Goal: Information Seeking & Learning: Find specific fact

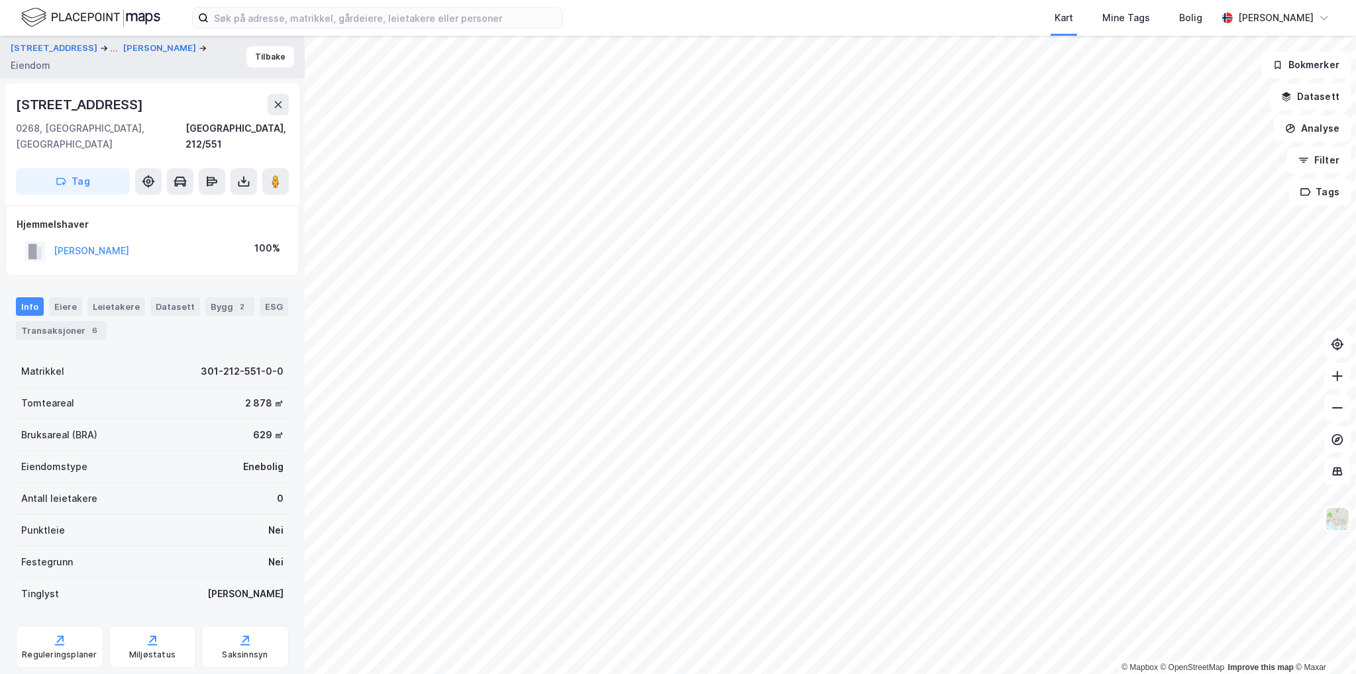
scroll to position [21, 0]
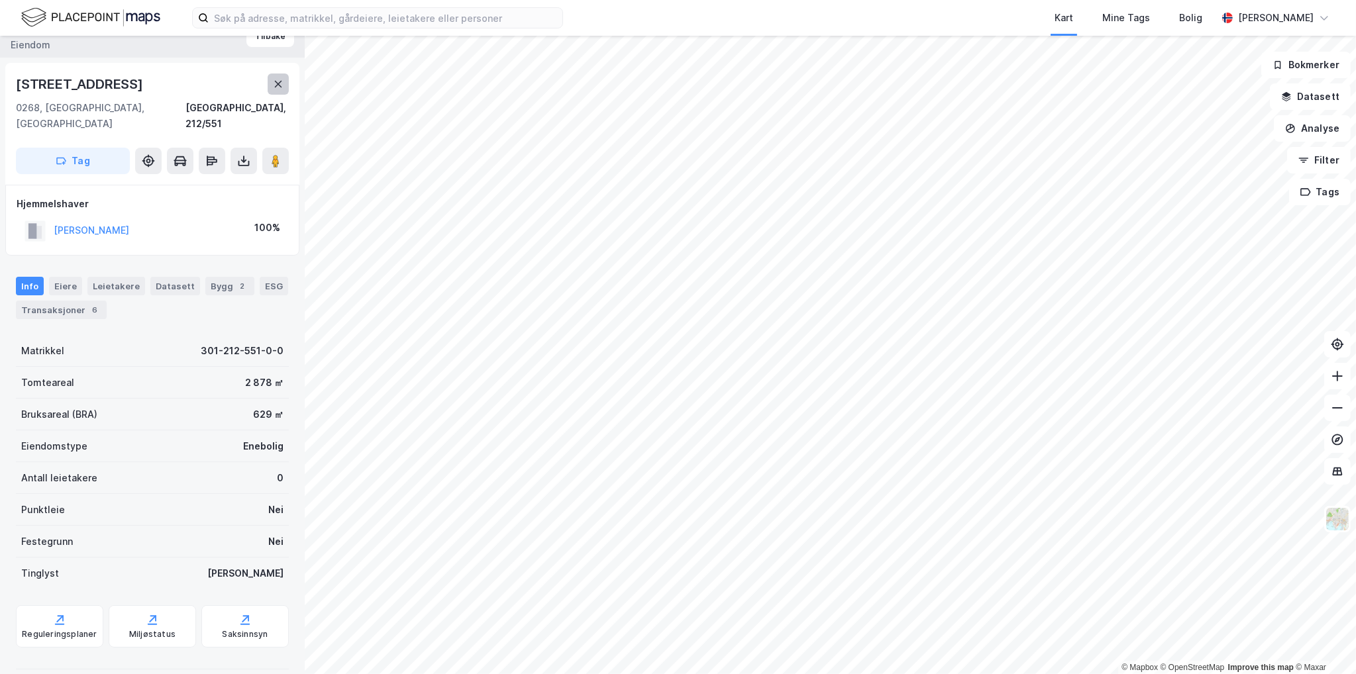
click at [272, 85] on button at bounding box center [278, 84] width 21 height 21
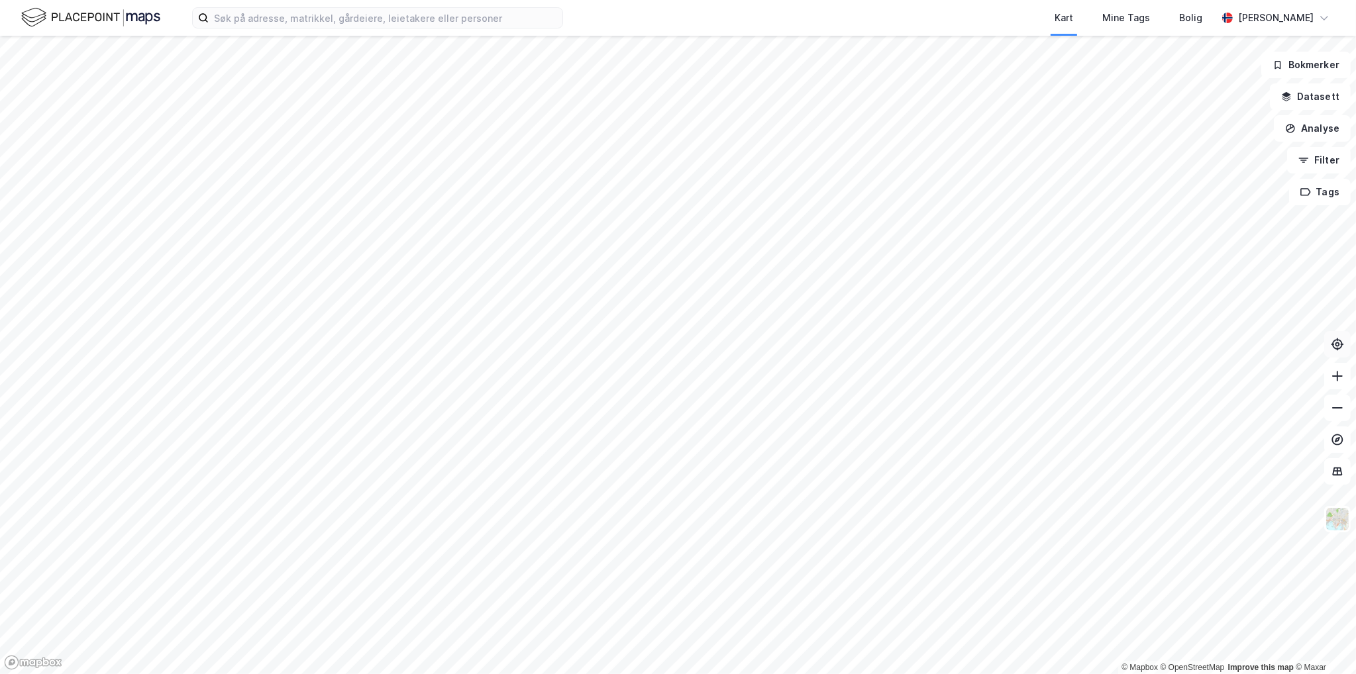
click at [1343, 347] on div "© Mapbox © OpenStreetMap Improve this map © Maxar Bokmerker Datasett Analyse Fi…" at bounding box center [678, 355] width 1356 height 638
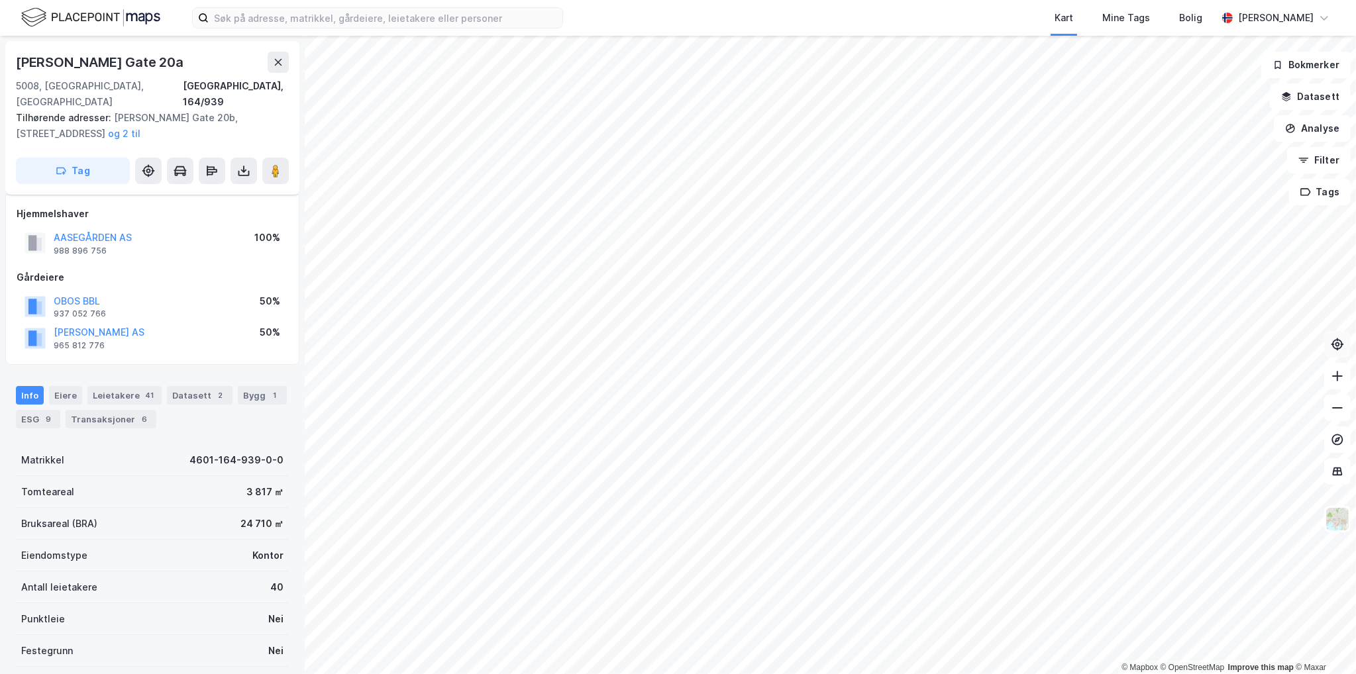
scroll to position [21, 0]
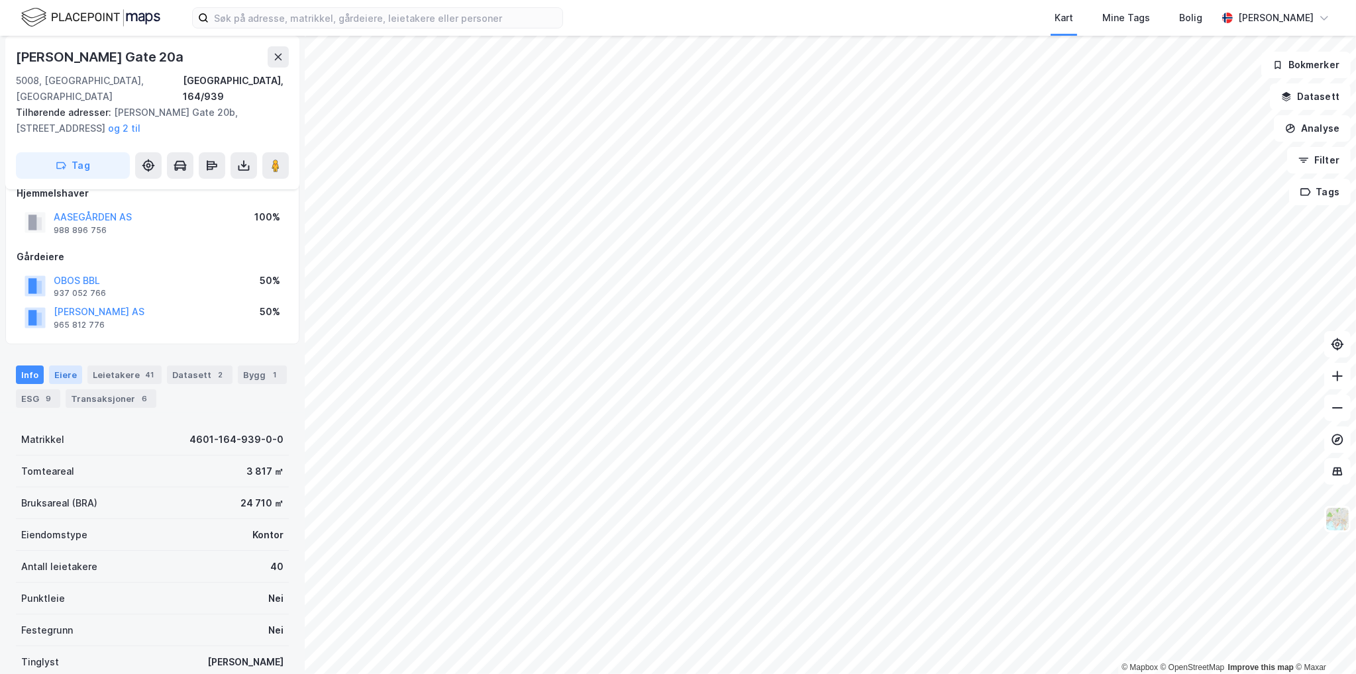
click at [62, 366] on div "Eiere" at bounding box center [65, 375] width 33 height 19
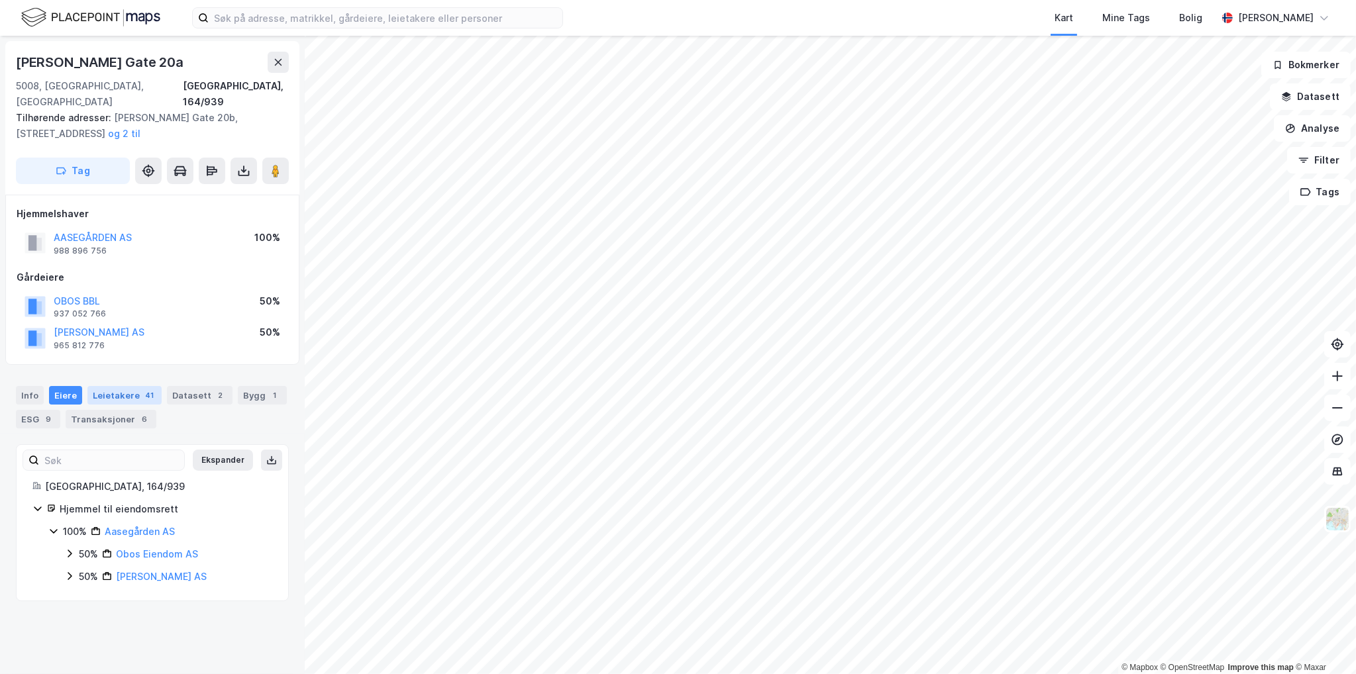
click at [106, 386] on div "Leietakere 41" at bounding box center [124, 395] width 74 height 19
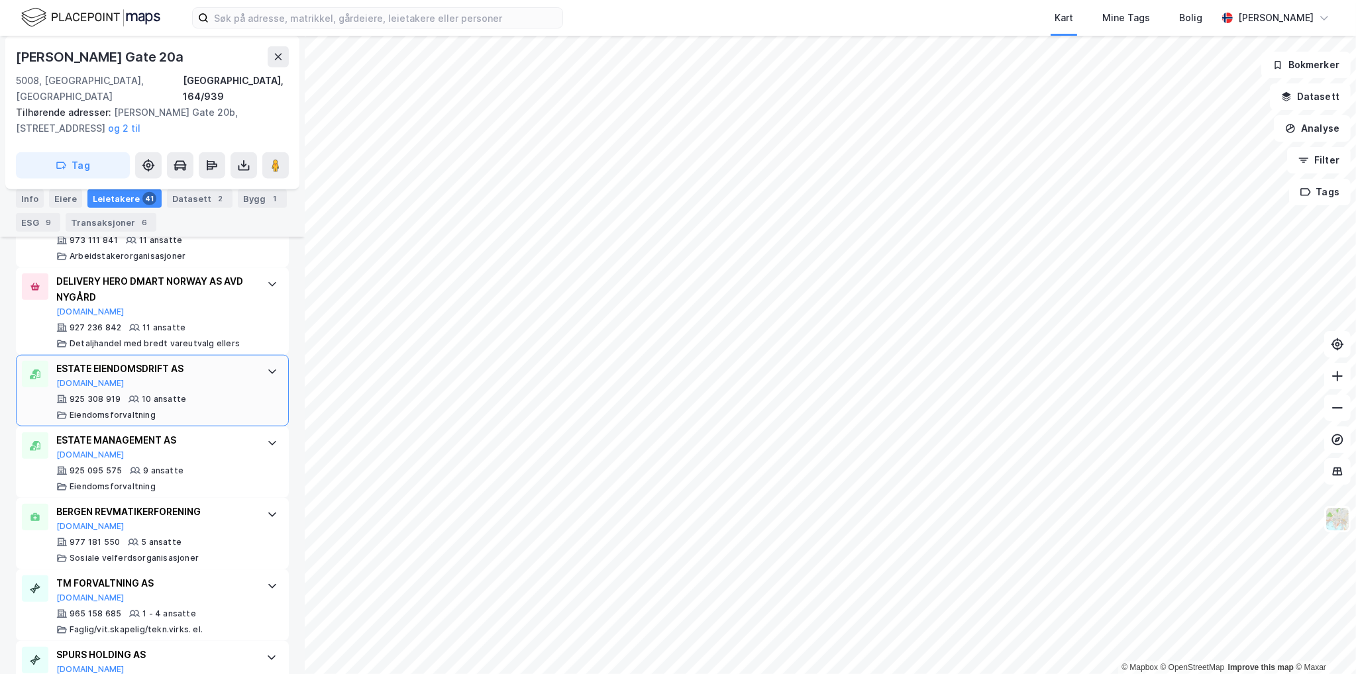
scroll to position [1854, 0]
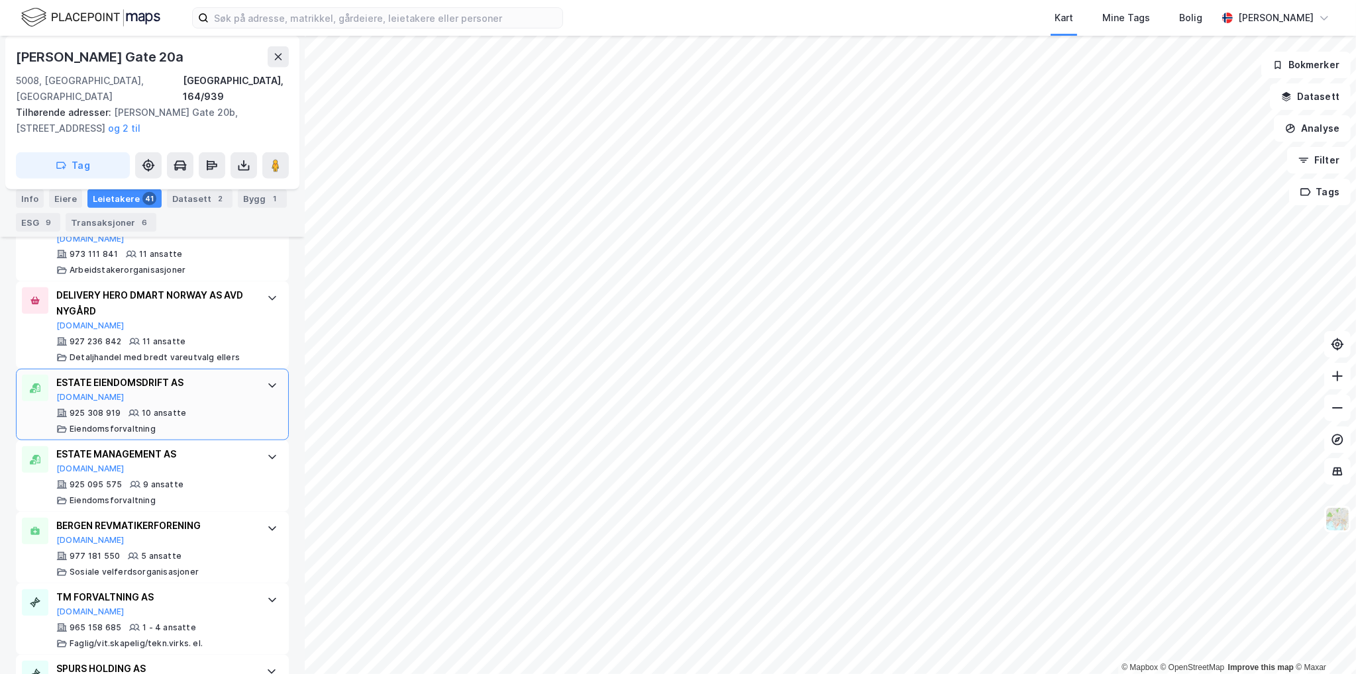
click at [228, 408] on div "925 308 919 10 ansatte Eiendomsforvaltning" at bounding box center [154, 421] width 197 height 26
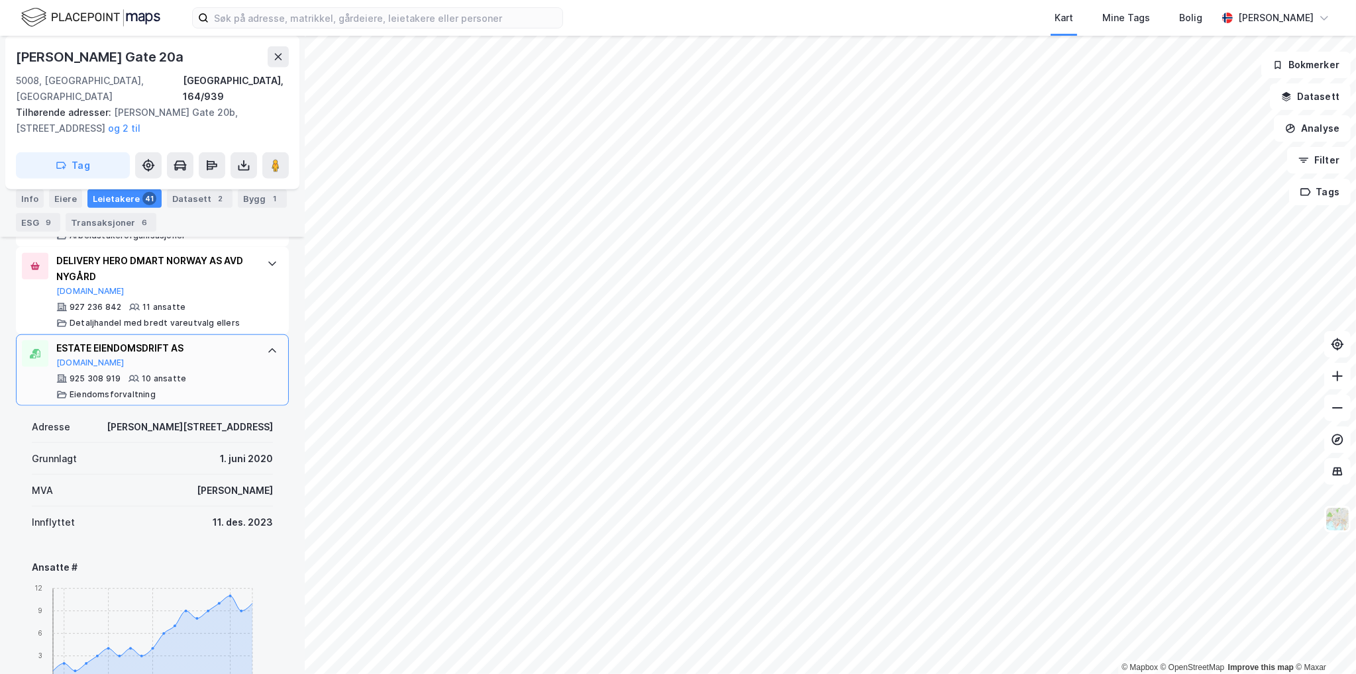
scroll to position [1920, 0]
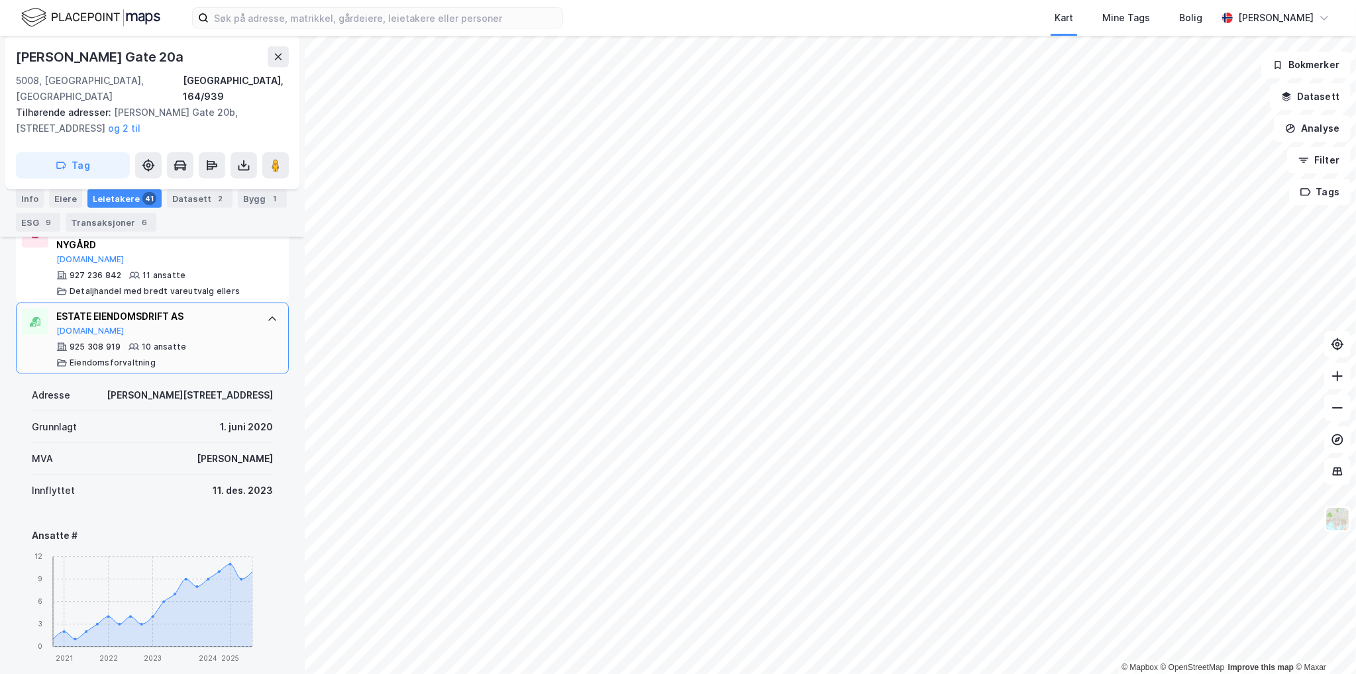
click at [253, 311] on div "ESTATE EIENDOMSDRIFT AS Proff.no 925 308 919 10 ansatte Eiendomsforvaltning" at bounding box center [152, 339] width 273 height 72
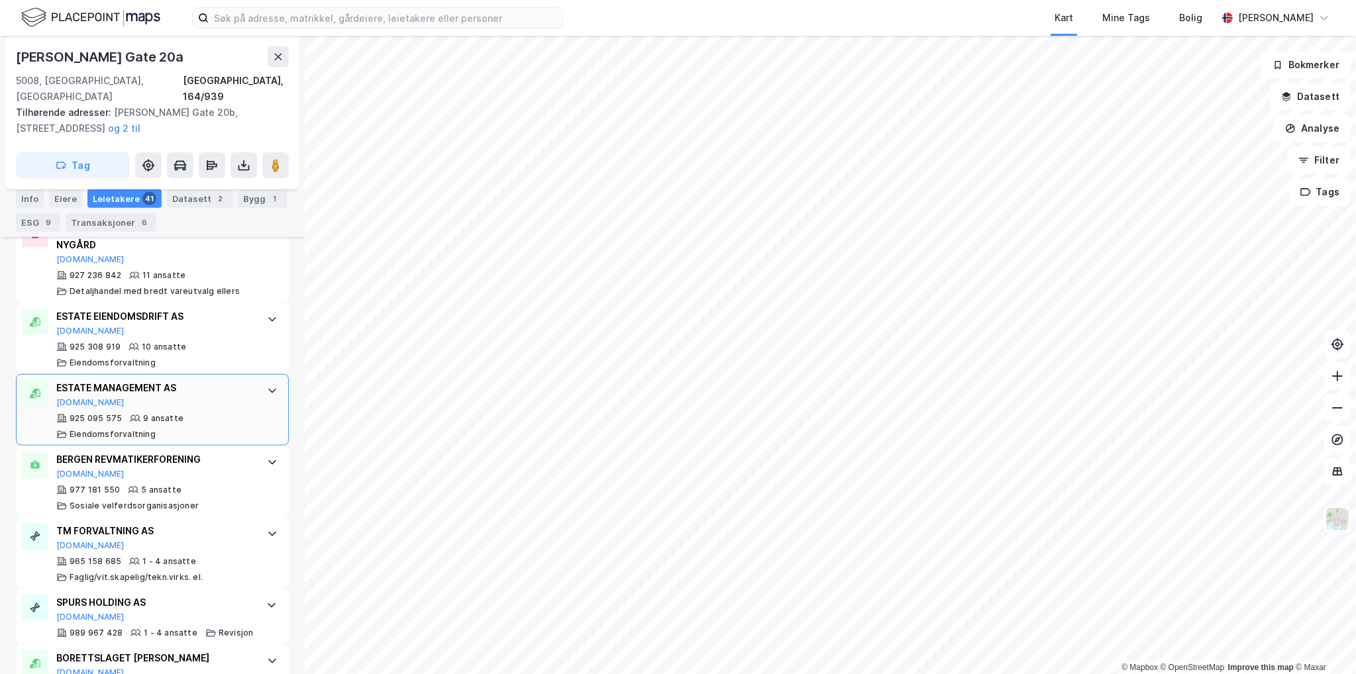
click at [250, 379] on div "ESTATE MANAGEMENT AS Proff.no 925 095 575 9 ansatte Eiendomsforvaltning" at bounding box center [152, 410] width 273 height 72
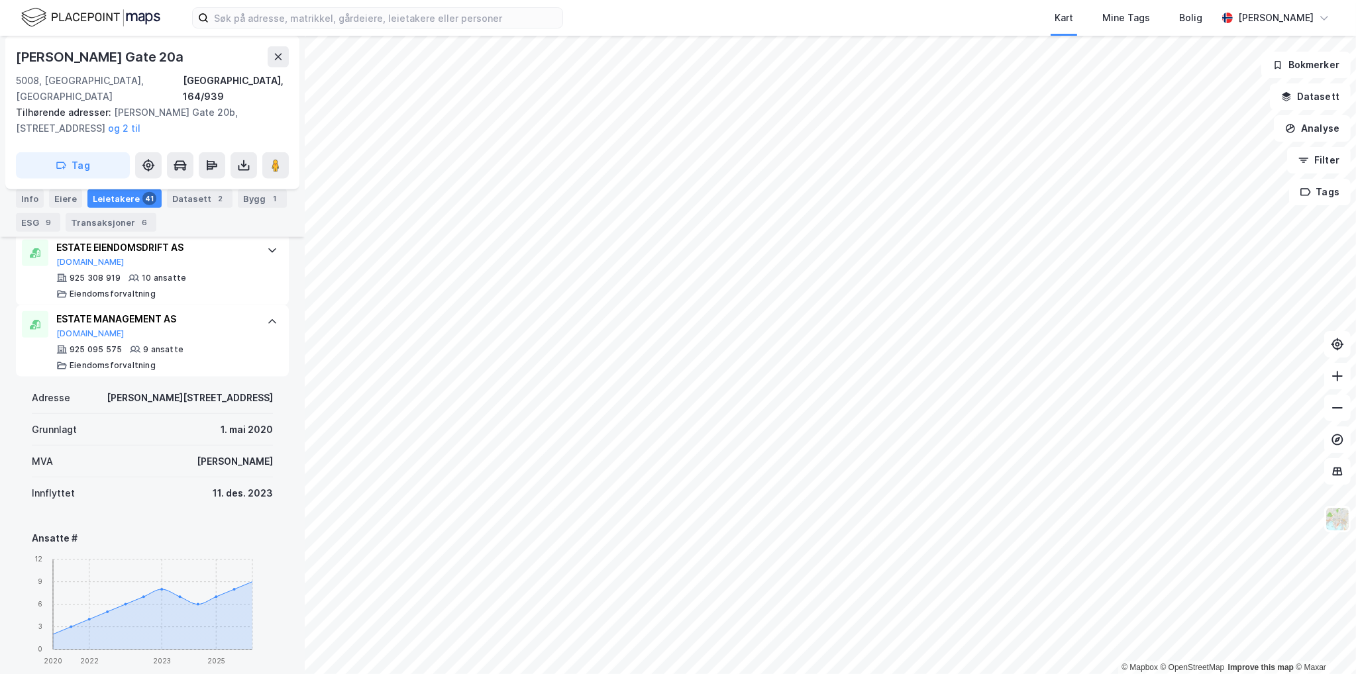
scroll to position [1987, 0]
click at [241, 314] on div "ESTATE MANAGEMENT AS Proff.no" at bounding box center [154, 328] width 197 height 28
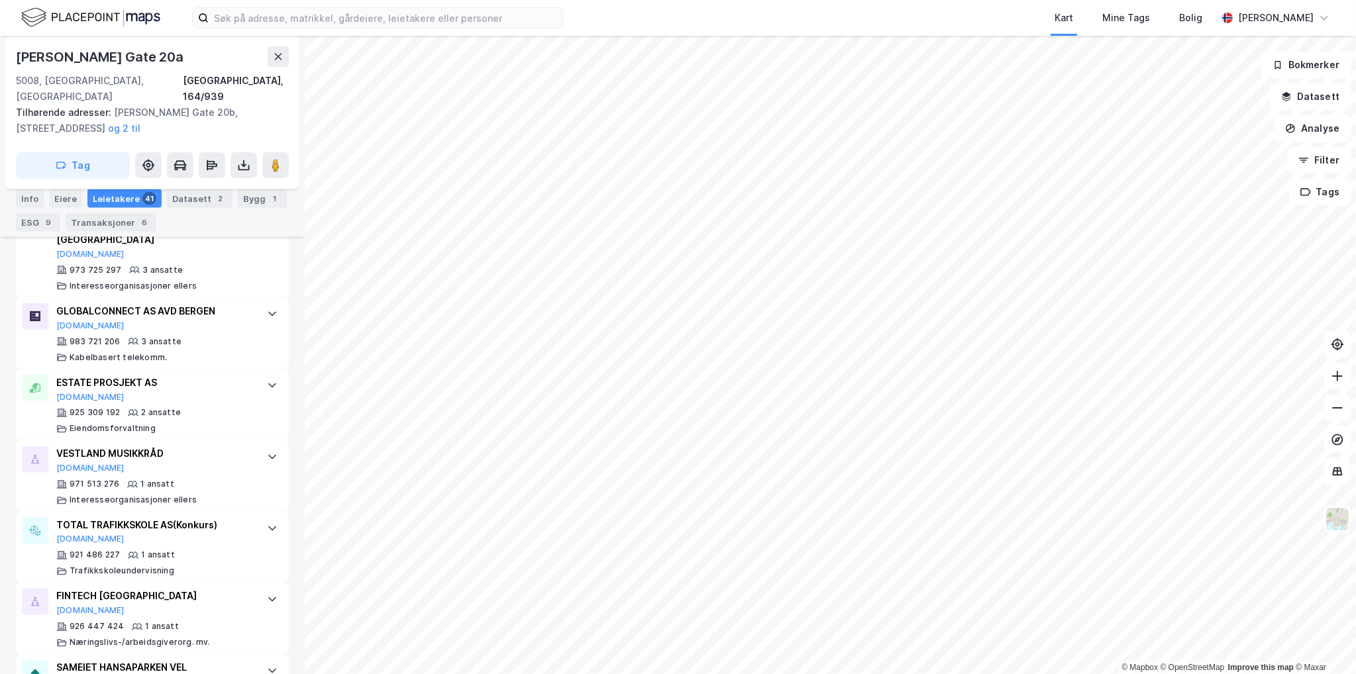
scroll to position [3046, 0]
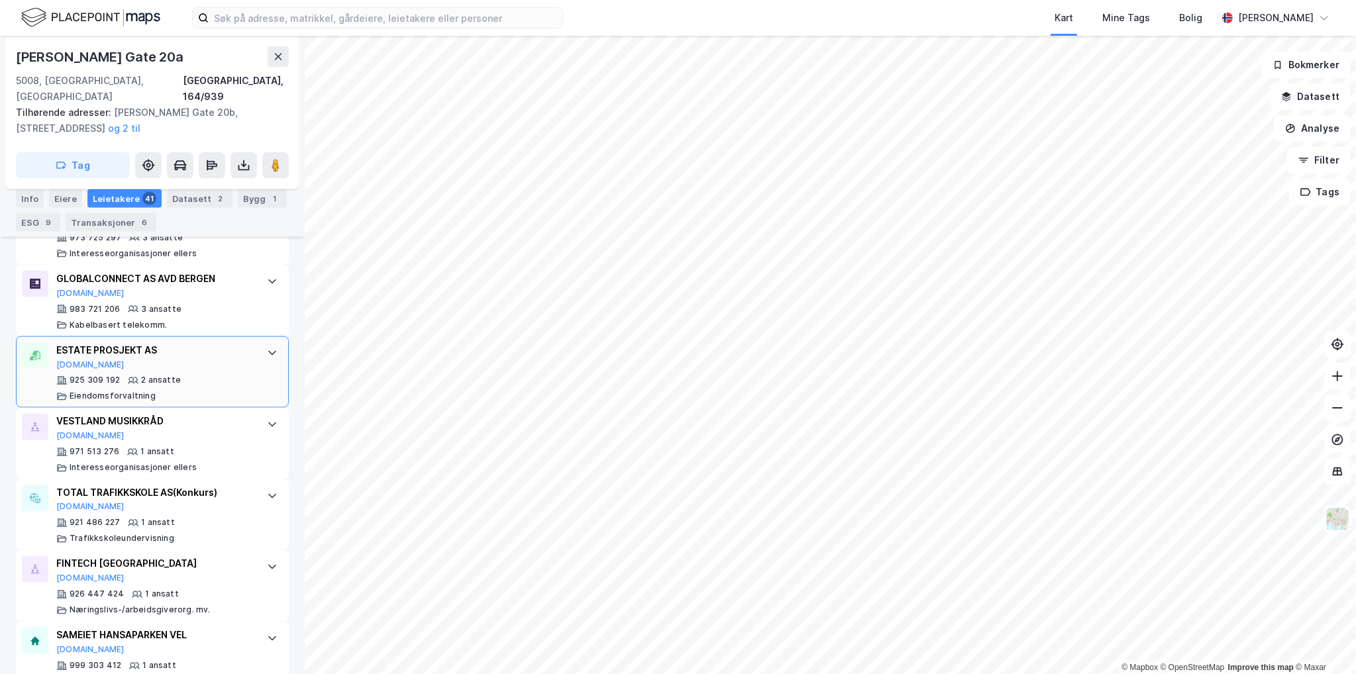
click at [215, 375] on div "925 309 192 2 ansatte Eiendomsforvaltning" at bounding box center [154, 388] width 197 height 26
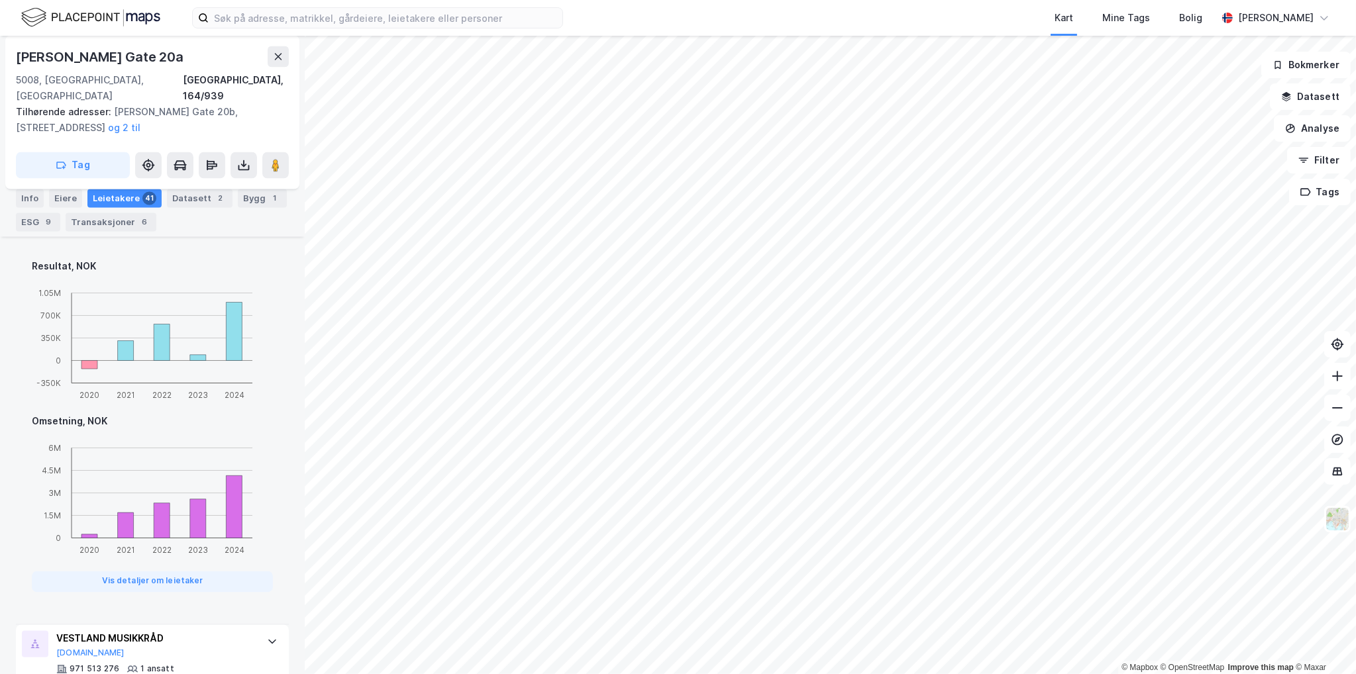
scroll to position [3377, 0]
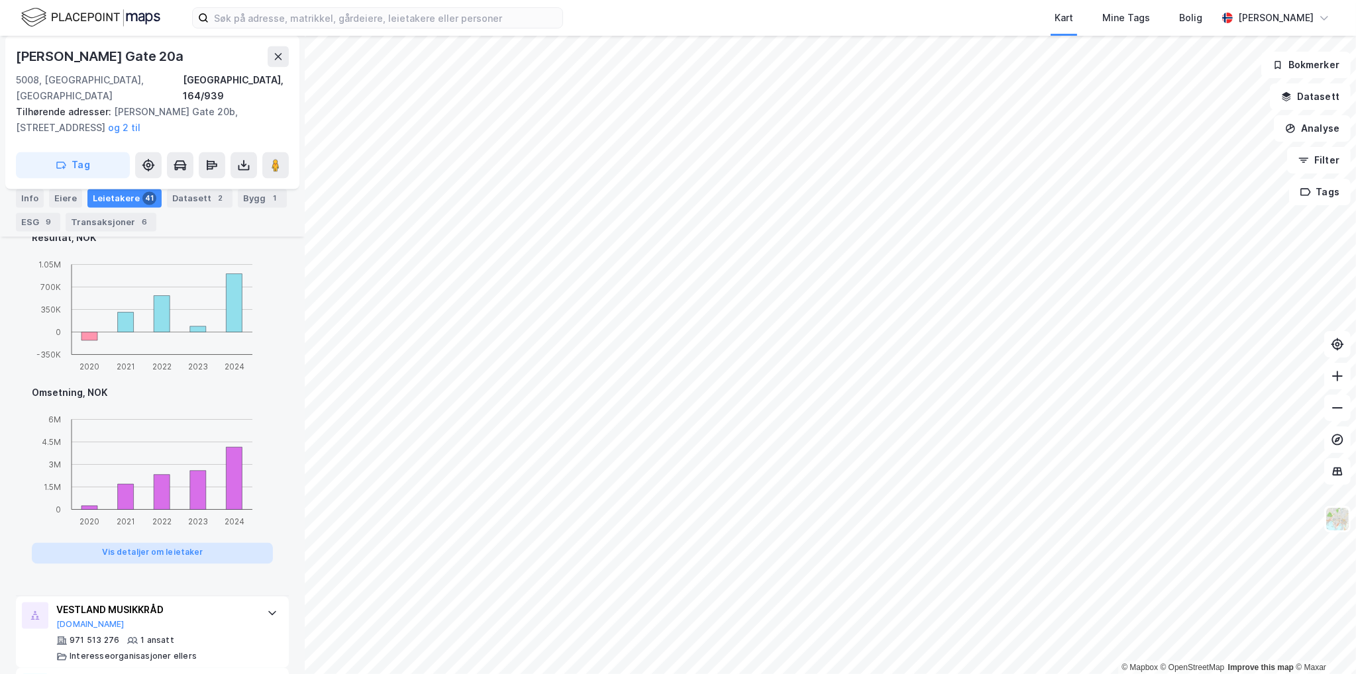
click at [135, 543] on button "Vis detaljer om leietaker" at bounding box center [152, 553] width 241 height 21
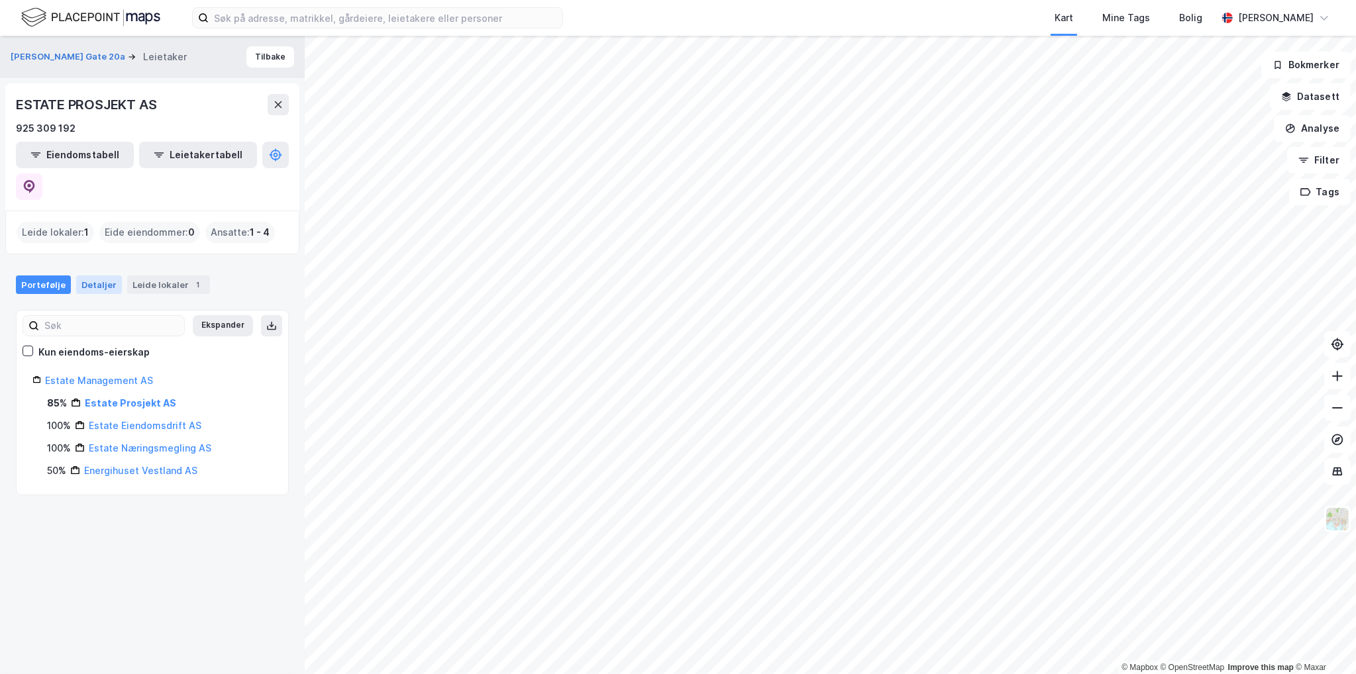
click at [97, 275] on div "Detaljer" at bounding box center [99, 284] width 46 height 19
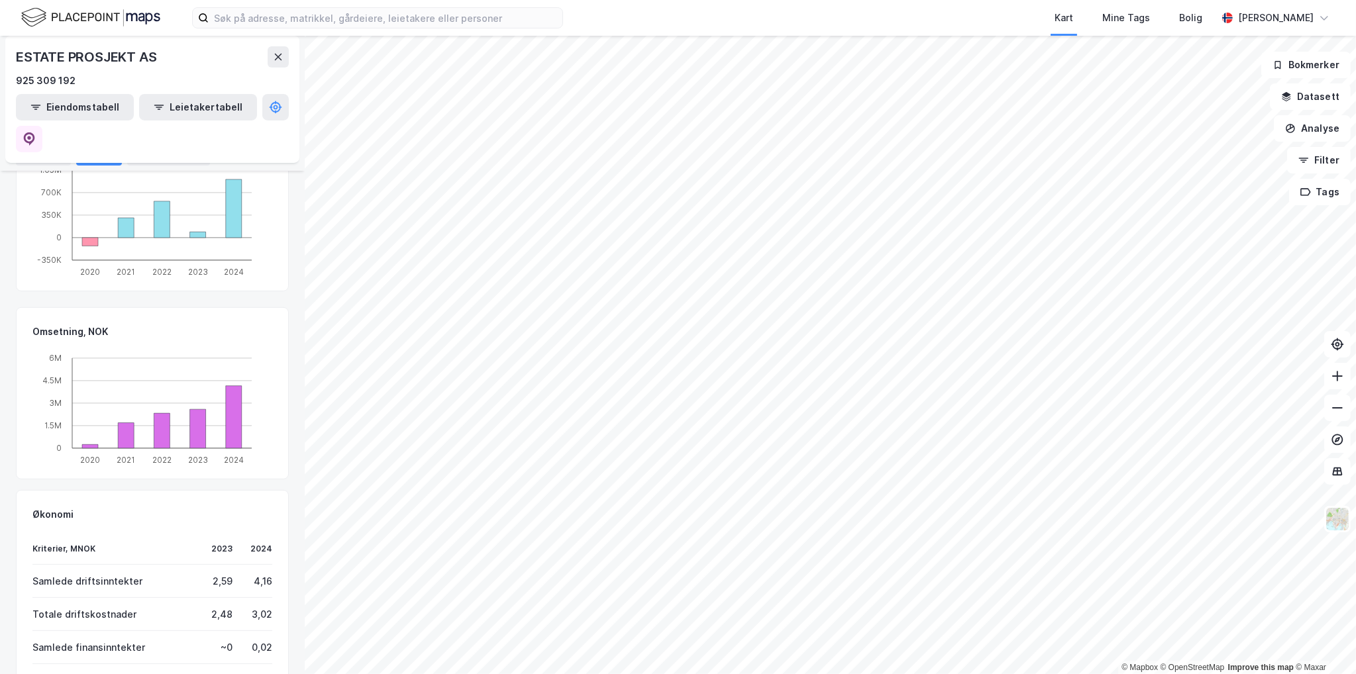
scroll to position [607, 0]
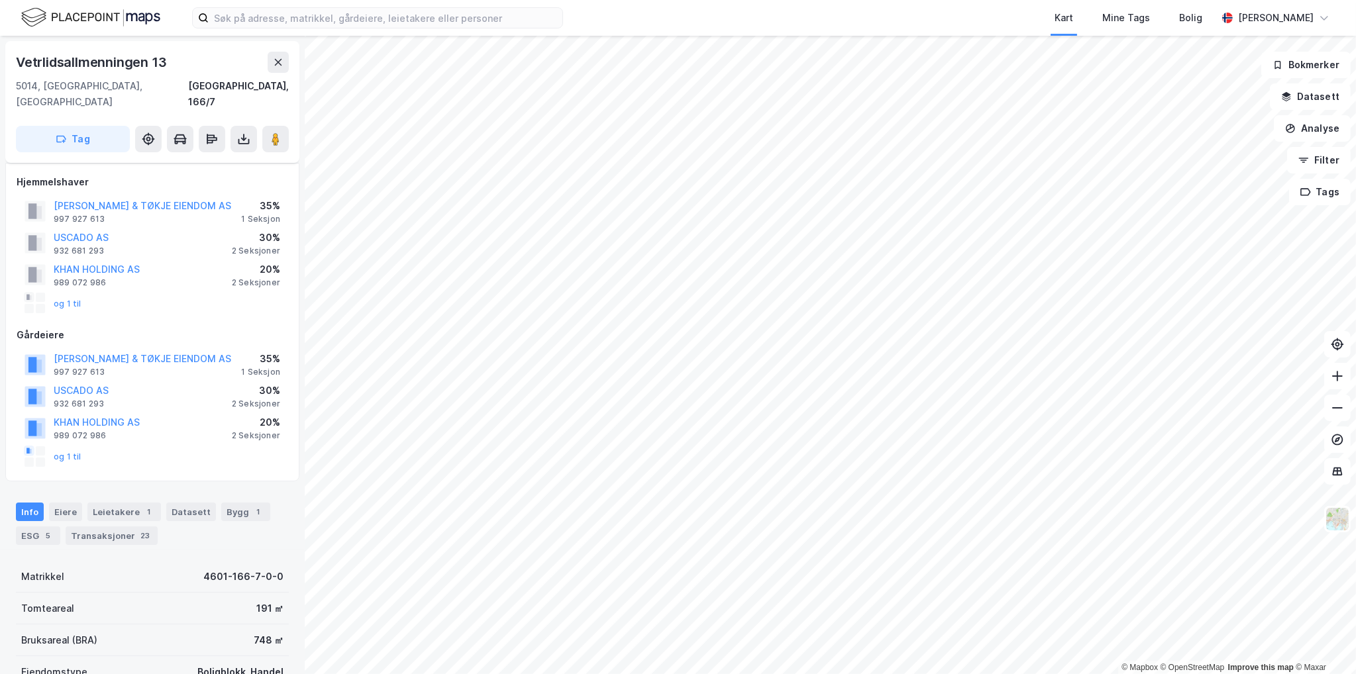
scroll to position [265, 0]
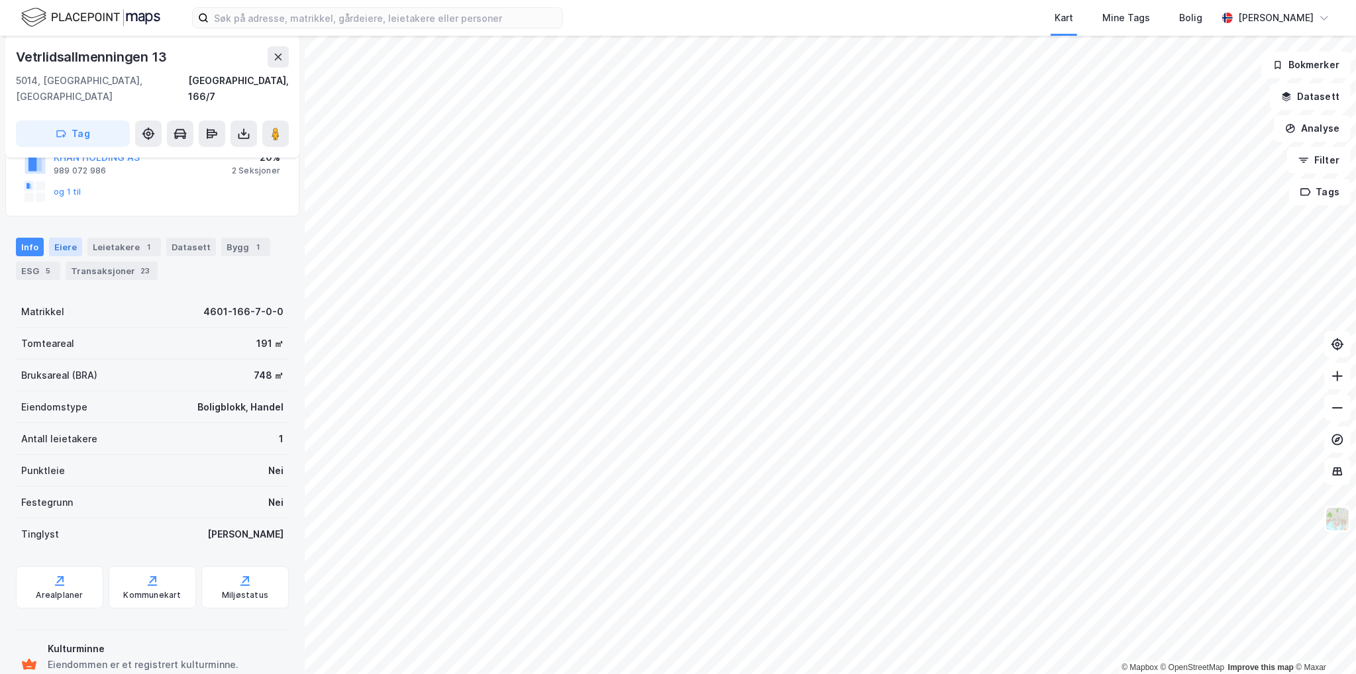
click at [54, 238] on div "Eiere" at bounding box center [65, 247] width 33 height 19
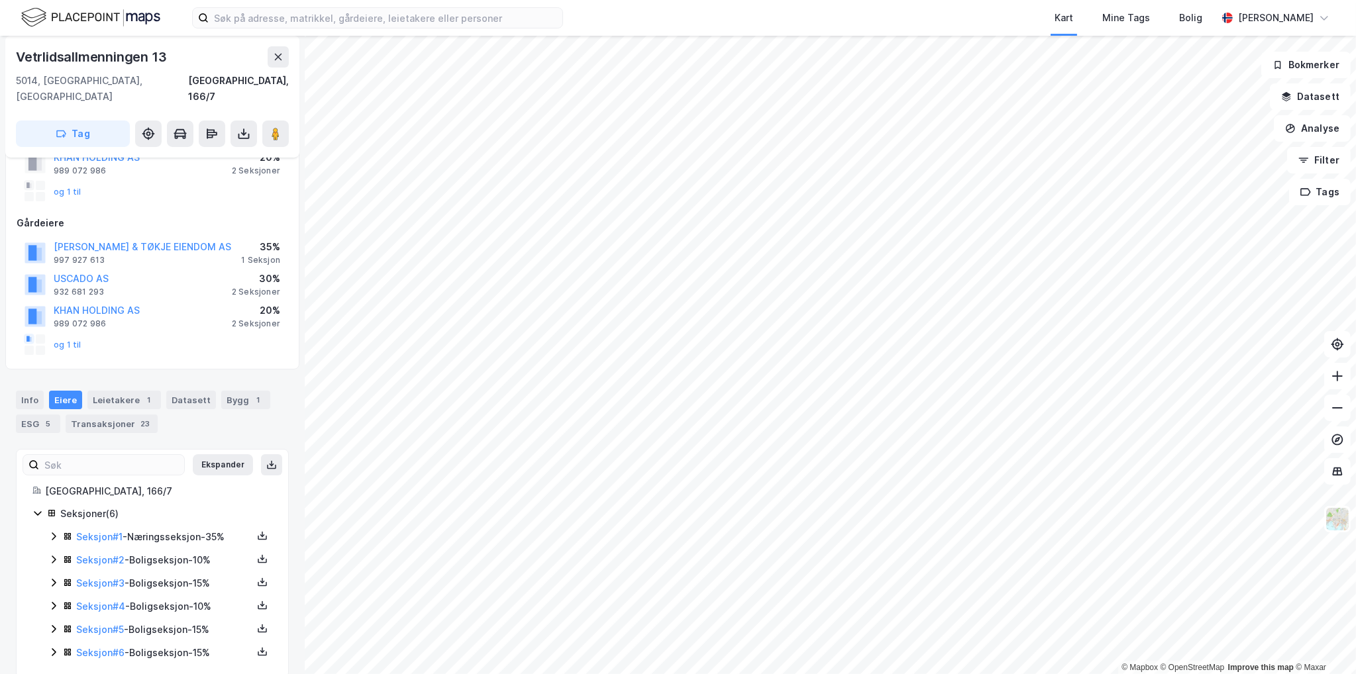
scroll to position [116, 0]
click at [42, 634] on div "Seksjoner ( 6 ) Seksjon # 1 - Næringsseksjon - 35% Seksjon # 2 - Boligseksjon -…" at bounding box center [152, 580] width 240 height 156
click at [53, 643] on icon at bounding box center [53, 648] width 11 height 11
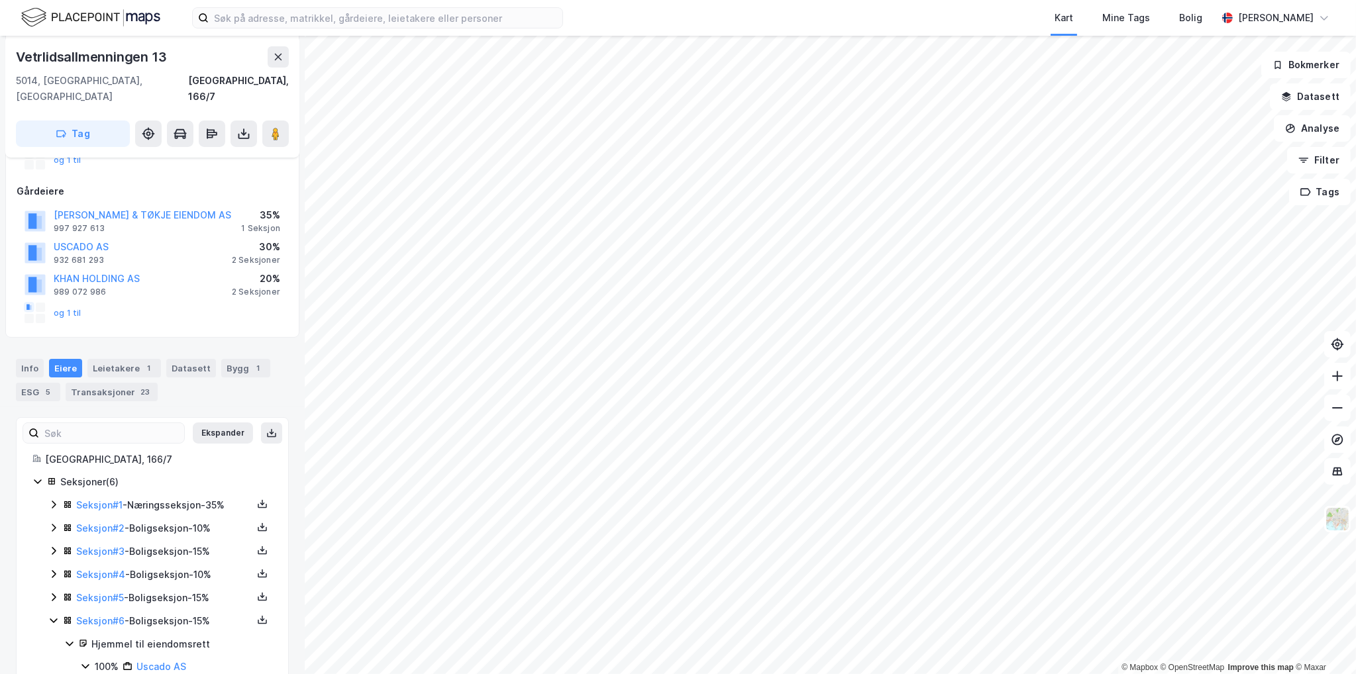
scroll to position [228, 0]
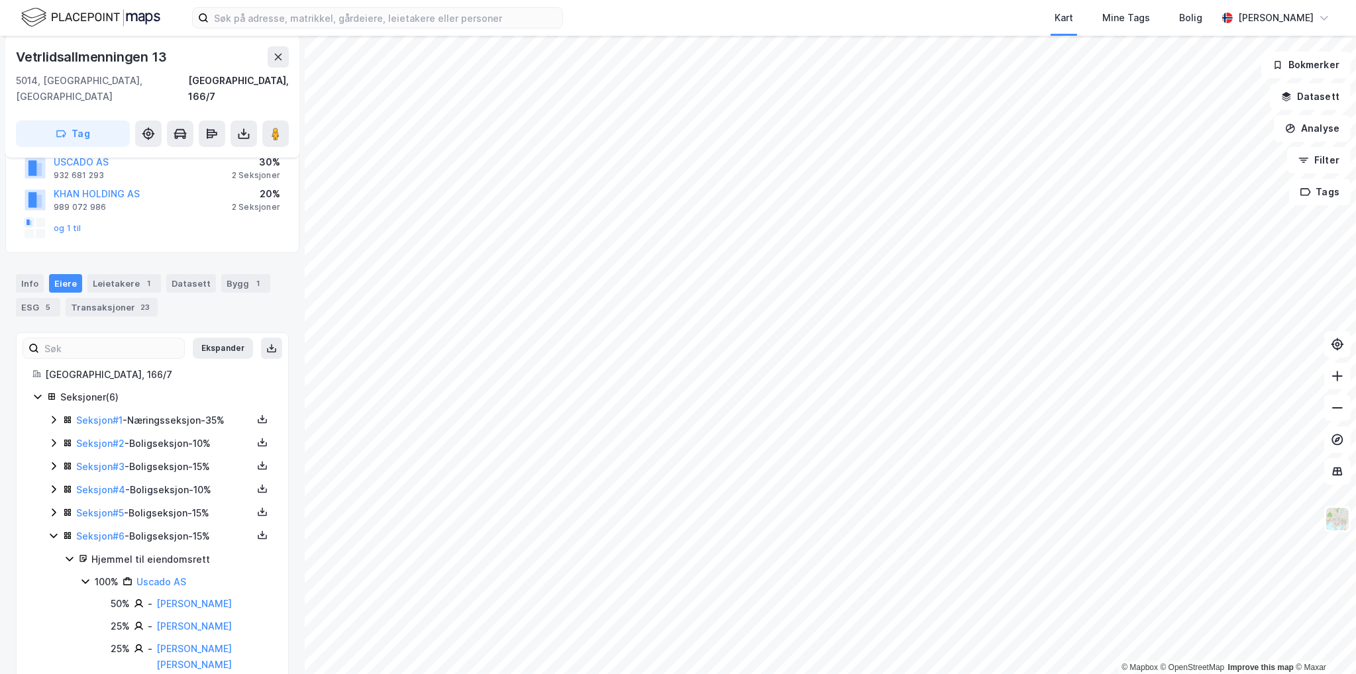
click at [52, 507] on icon at bounding box center [53, 512] width 11 height 11
click at [218, 553] on link "Martinsen Sølvi Karin" at bounding box center [182, 558] width 75 height 11
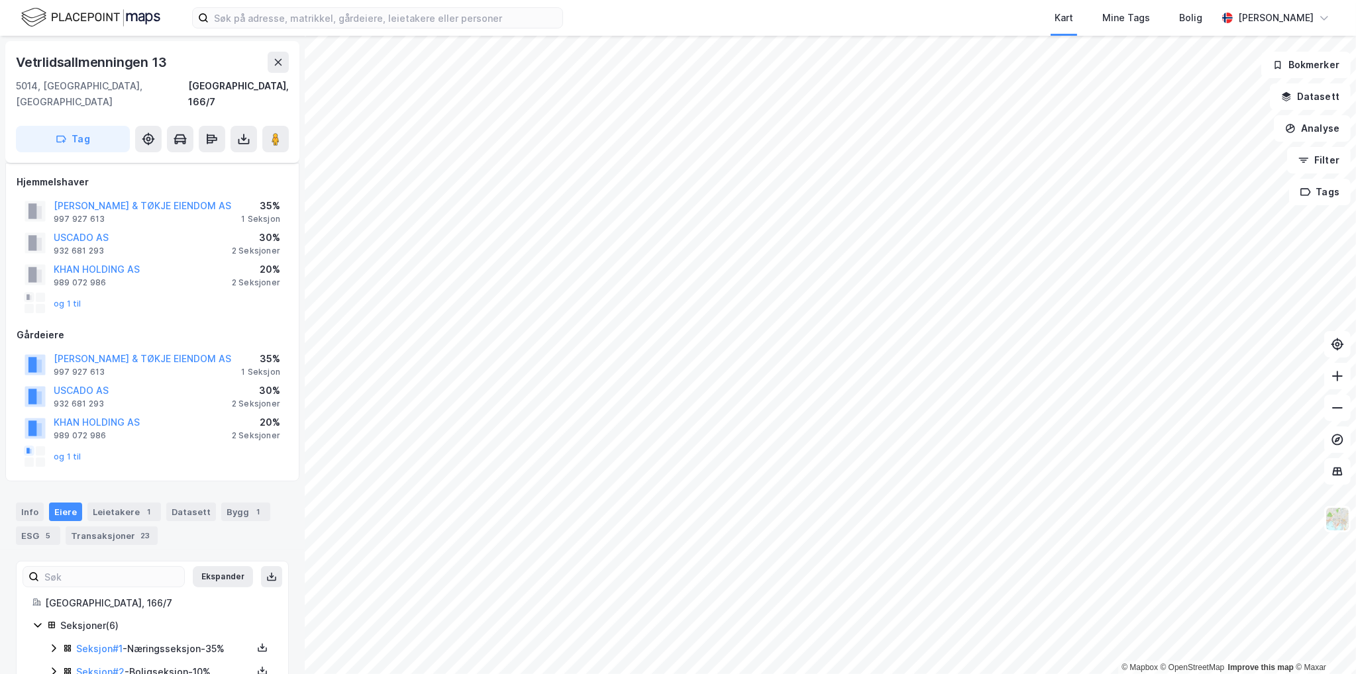
scroll to position [116, 0]
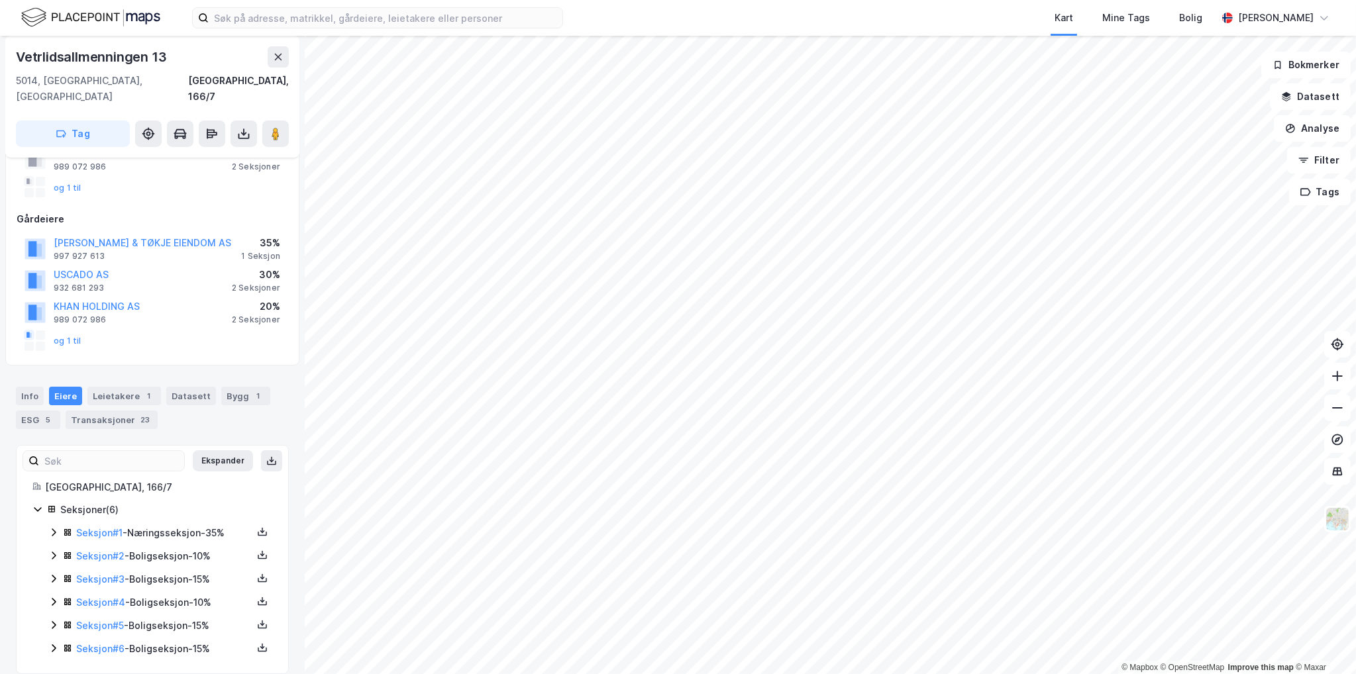
click at [54, 597] on icon at bounding box center [53, 602] width 11 height 11
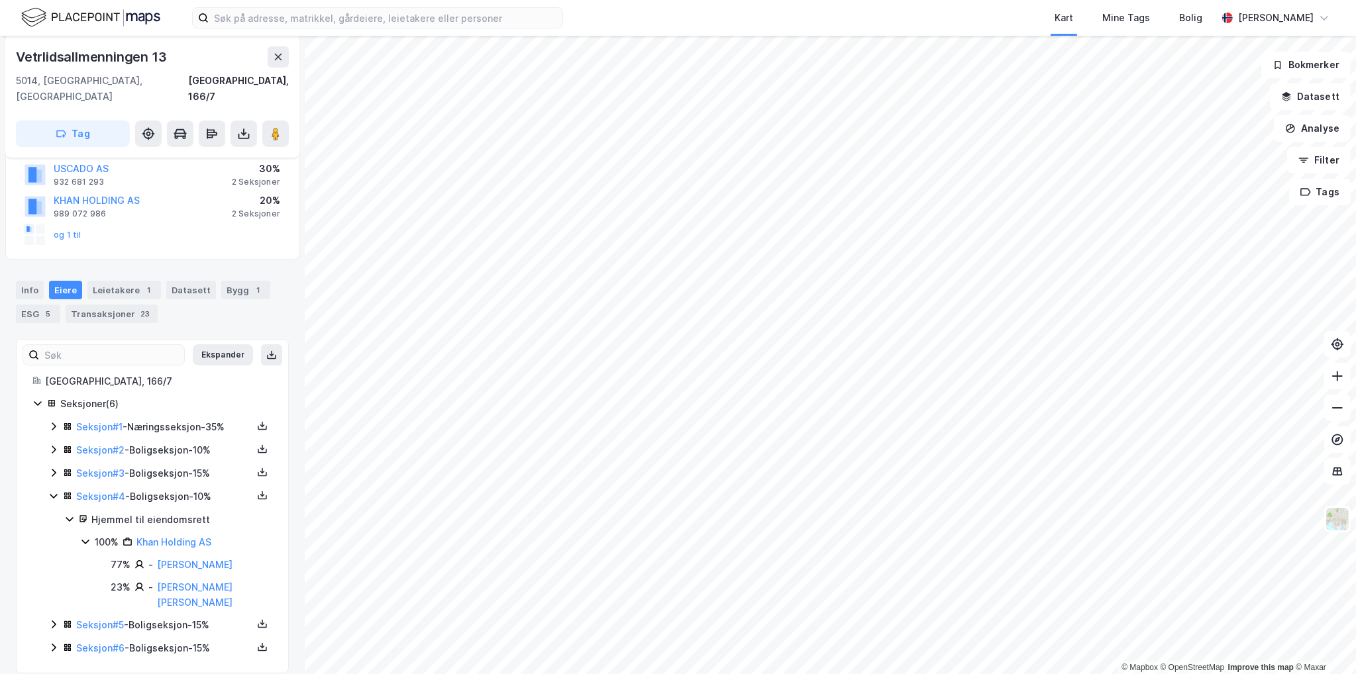
click at [52, 468] on icon at bounding box center [53, 473] width 11 height 11
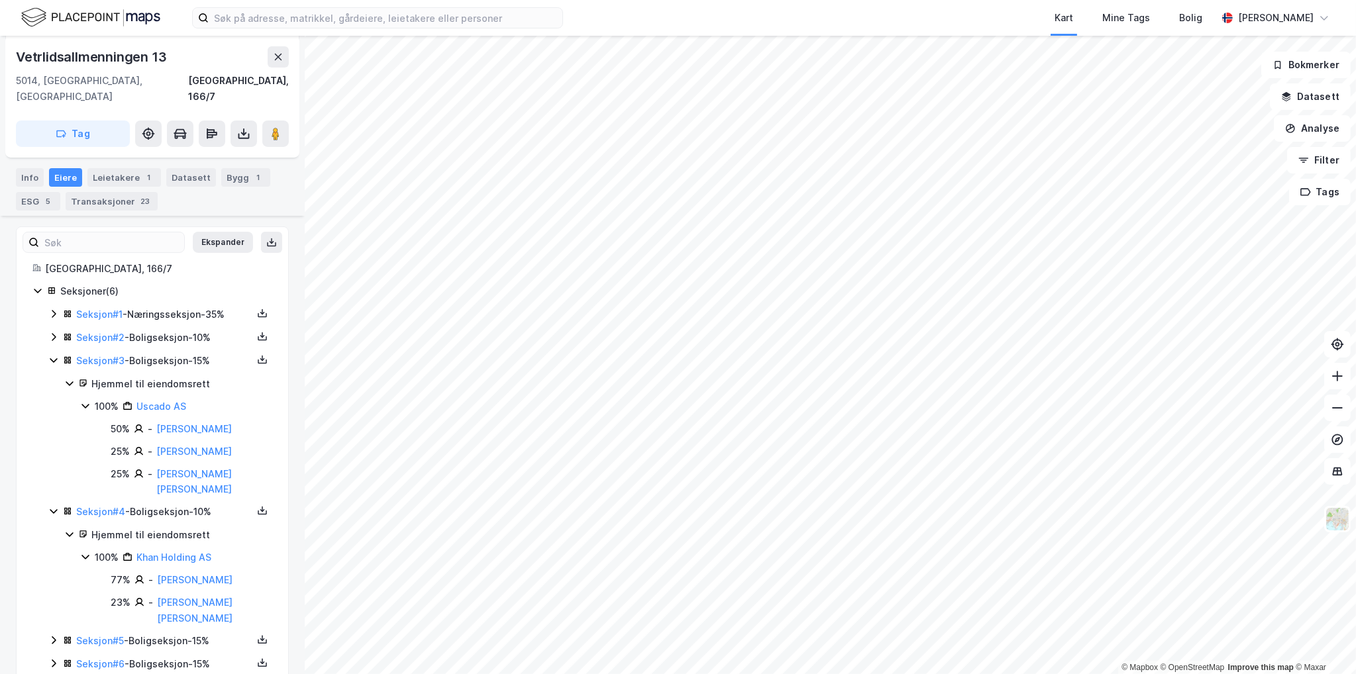
click at [48, 658] on icon at bounding box center [53, 663] width 11 height 11
click at [49, 635] on icon at bounding box center [53, 640] width 11 height 11
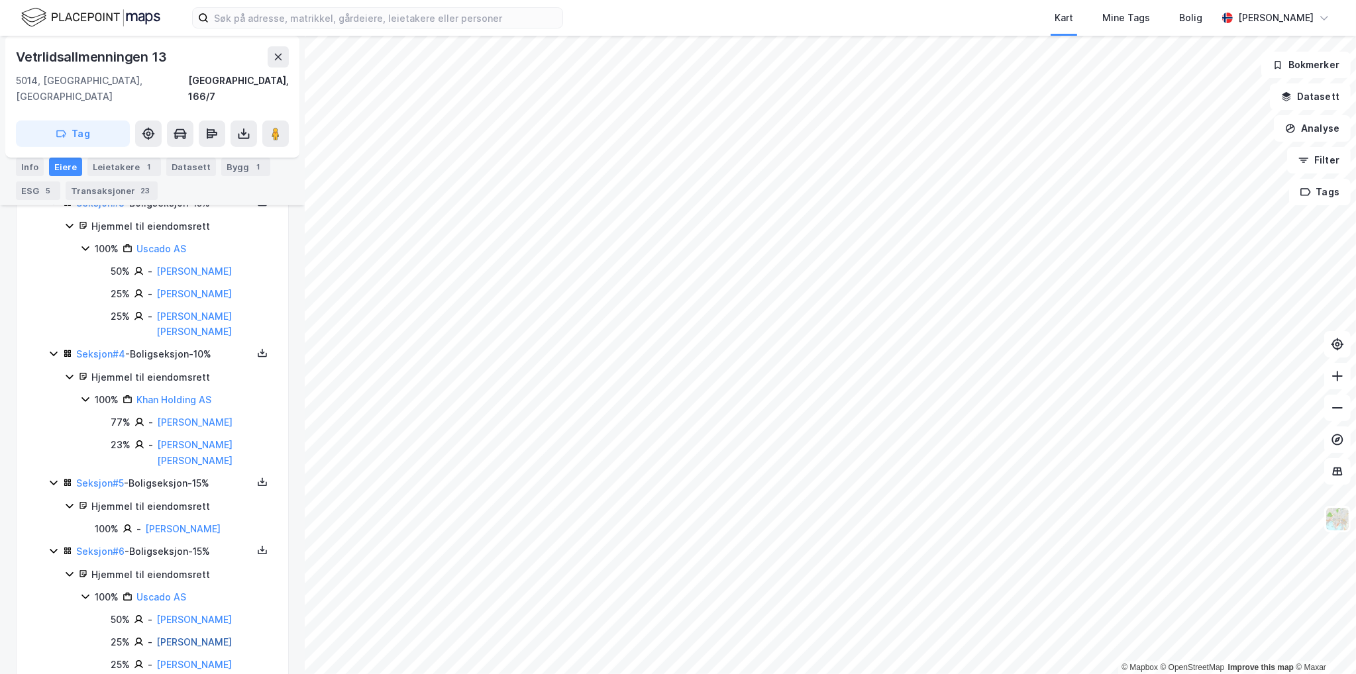
click at [199, 636] on link "Nordli Madelen" at bounding box center [193, 641] width 75 height 11
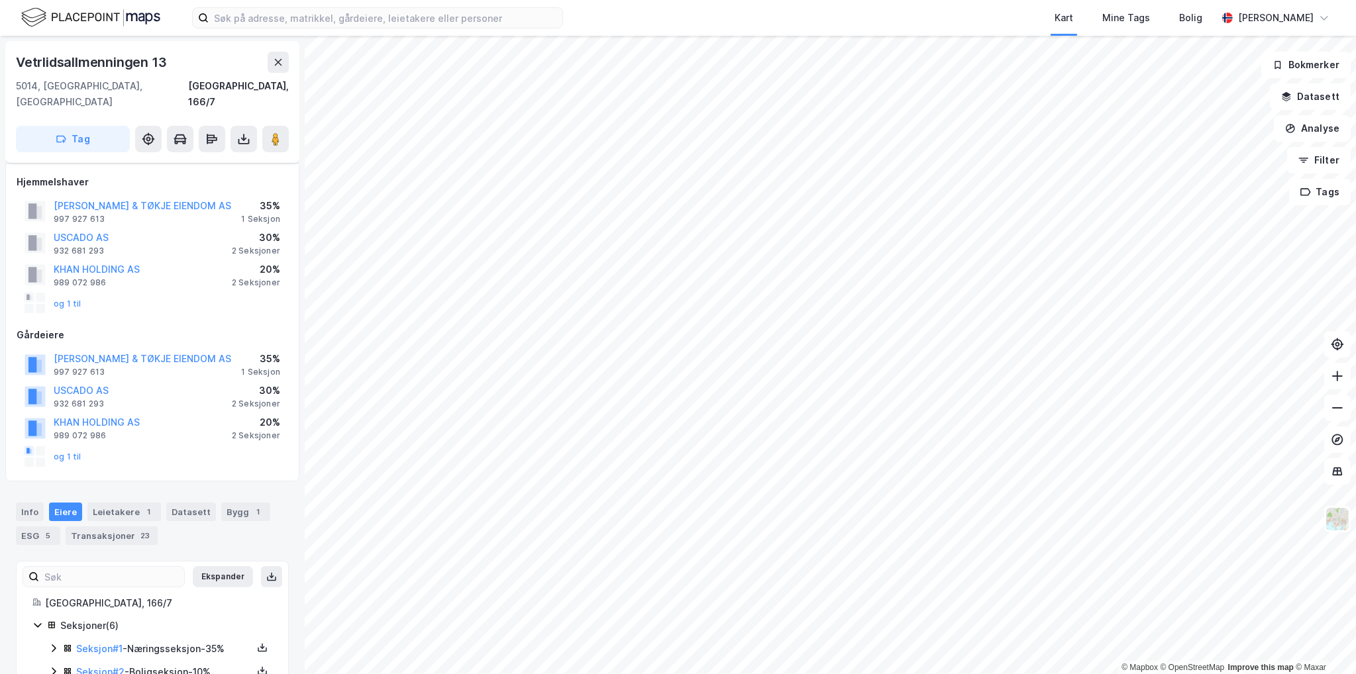
scroll to position [116, 0]
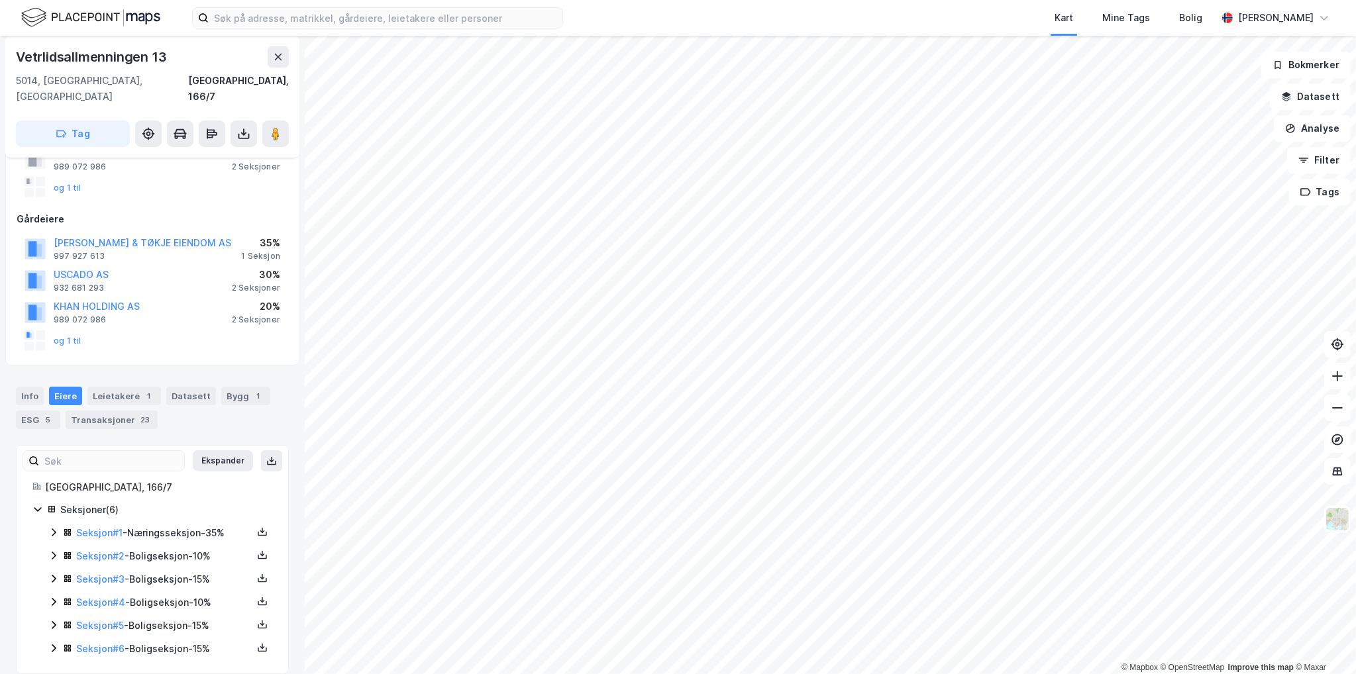
click at [53, 550] on icon at bounding box center [53, 555] width 11 height 11
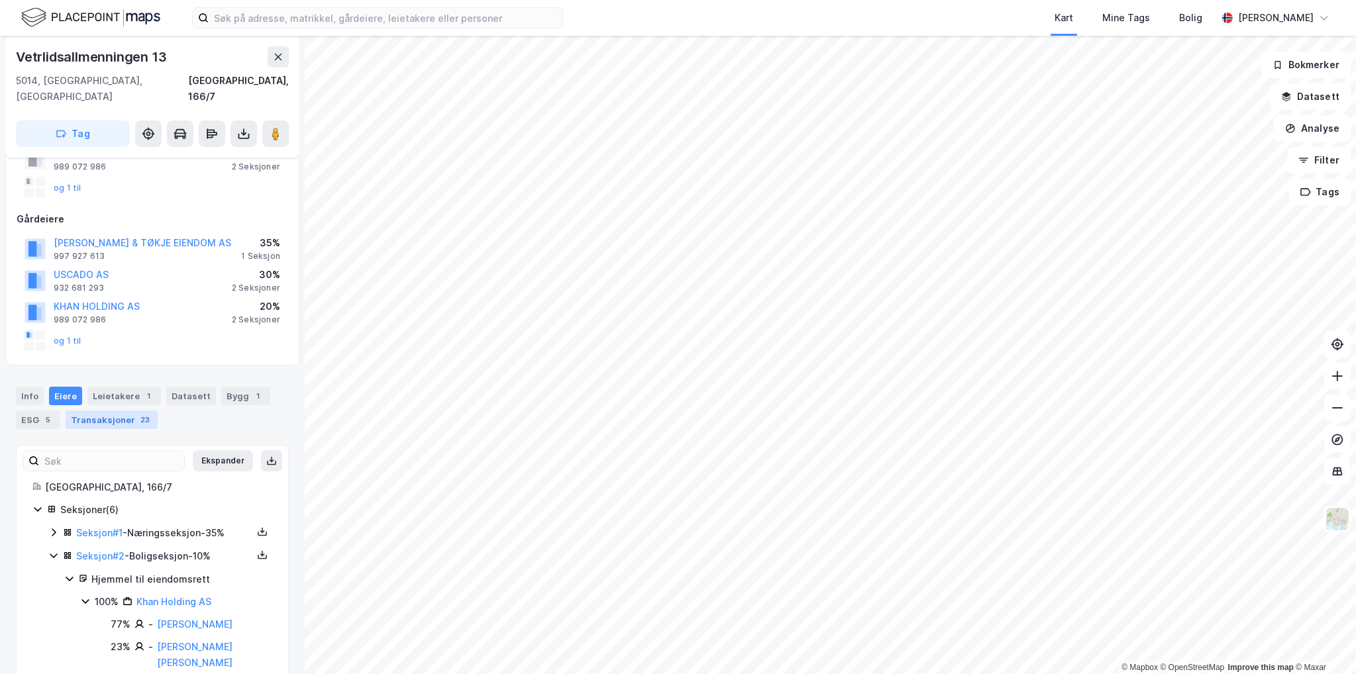
click at [105, 411] on div "Transaksjoner 23" at bounding box center [112, 420] width 92 height 19
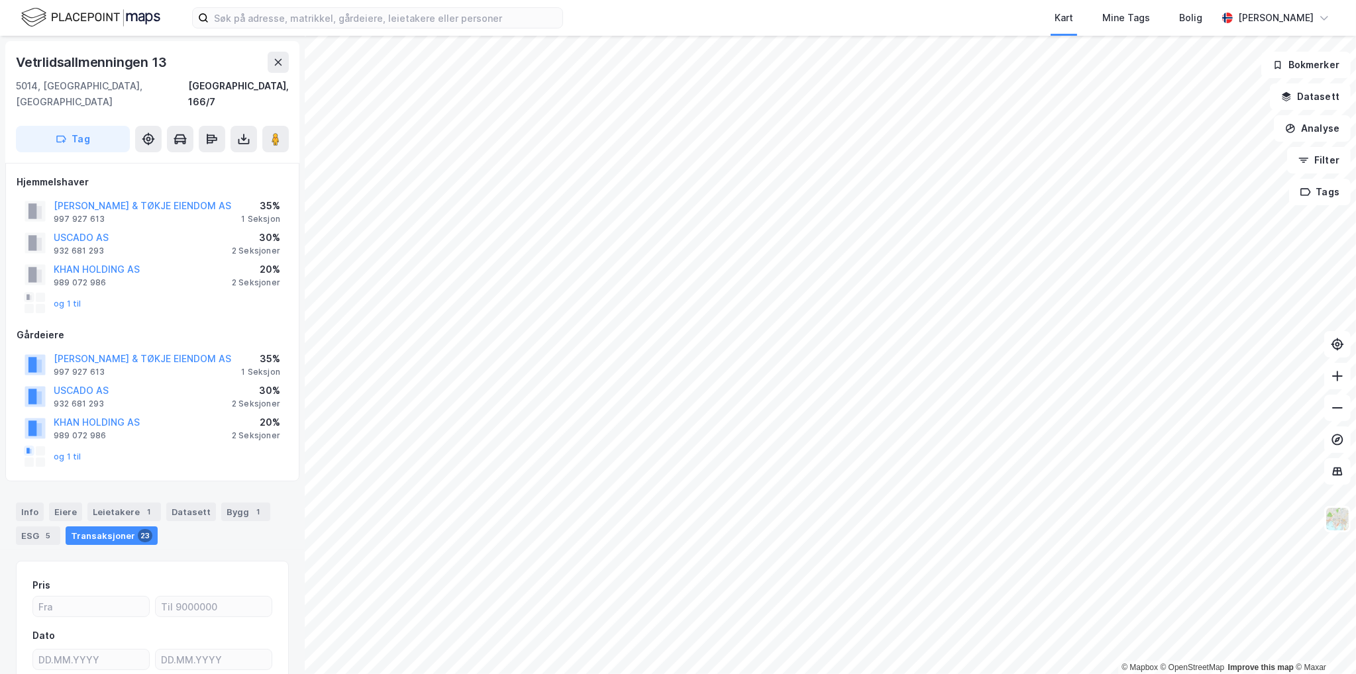
click at [150, 68] on div "Vetrlidsallmenningen 13" at bounding box center [92, 62] width 153 height 21
copy div "Vetrlidsallmenningen 13"
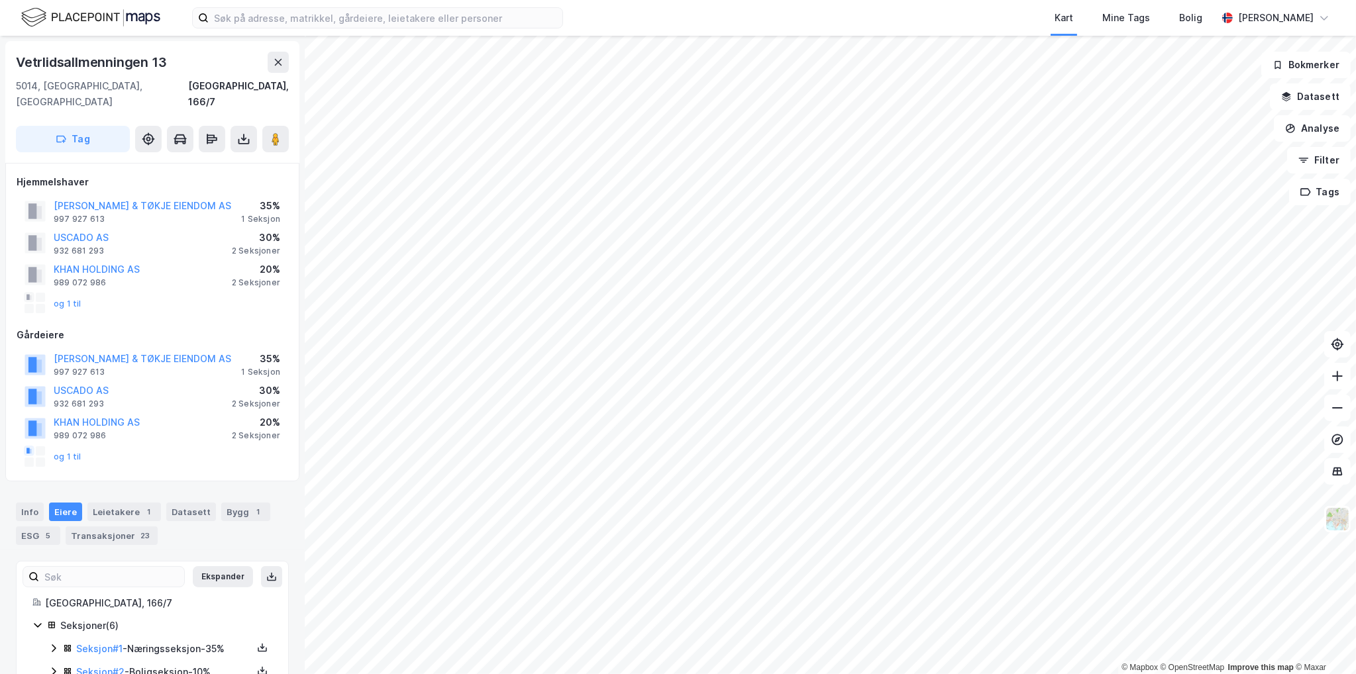
click at [119, 503] on div "Leietakere 1" at bounding box center [124, 512] width 74 height 19
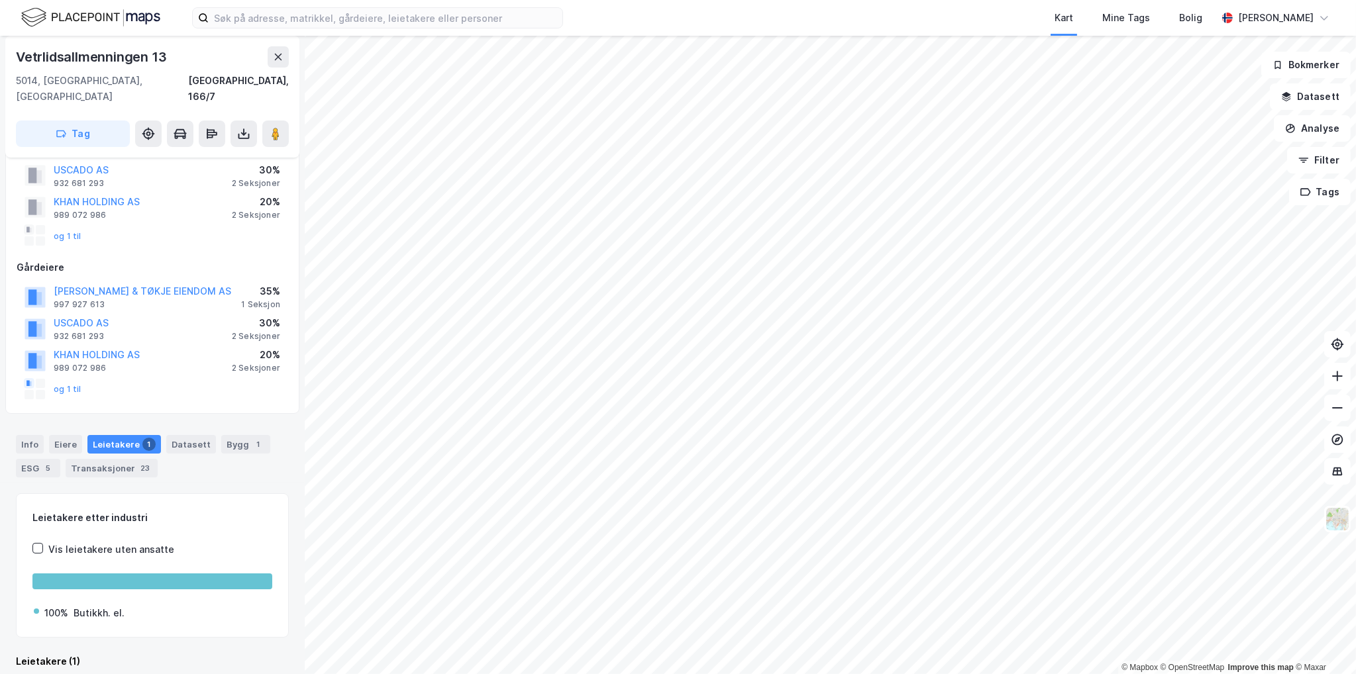
scroll to position [139, 0]
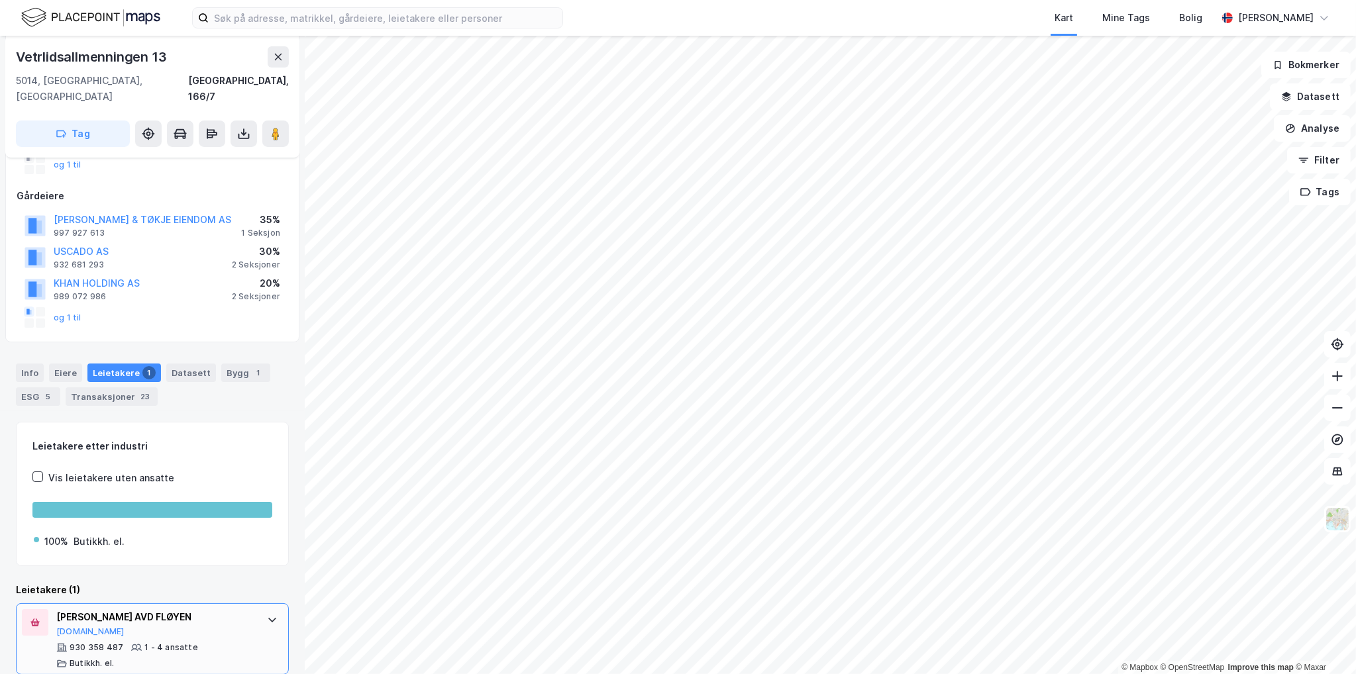
click at [210, 611] on div "[PERSON_NAME] AVD FLØYEN [DOMAIN_NAME]" at bounding box center [154, 623] width 197 height 28
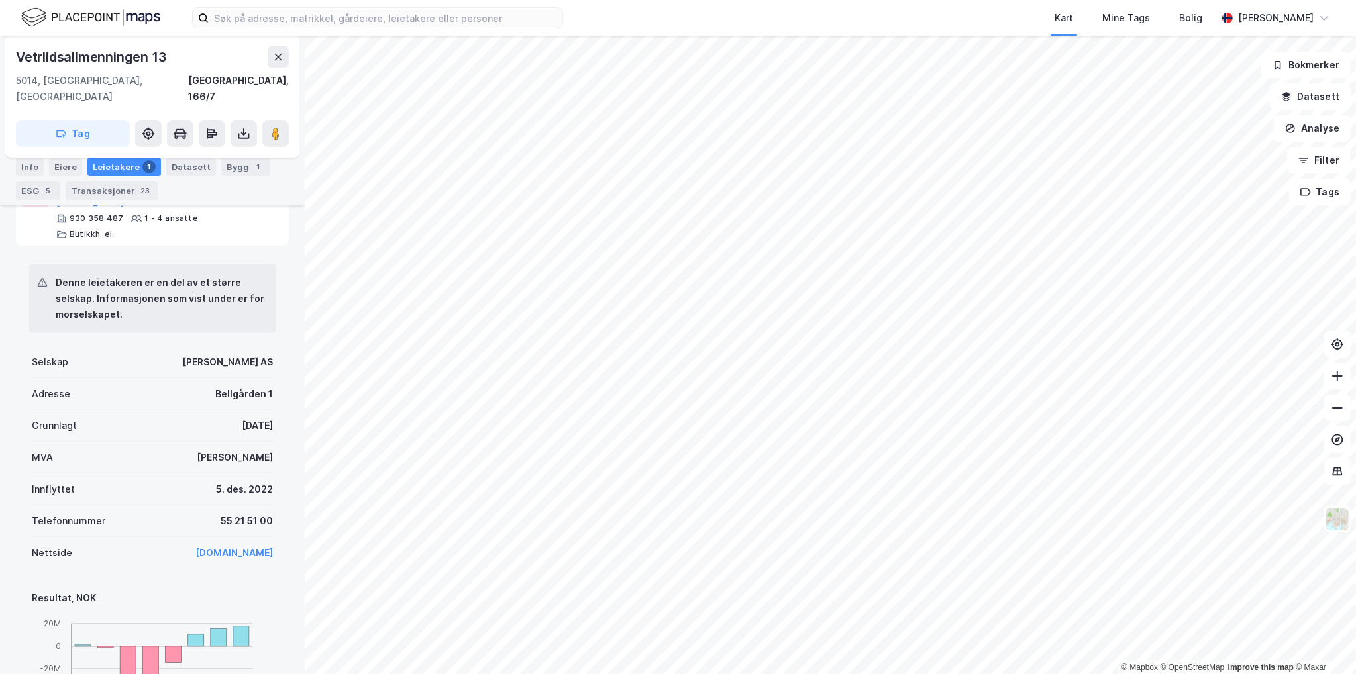
scroll to position [536, 0]
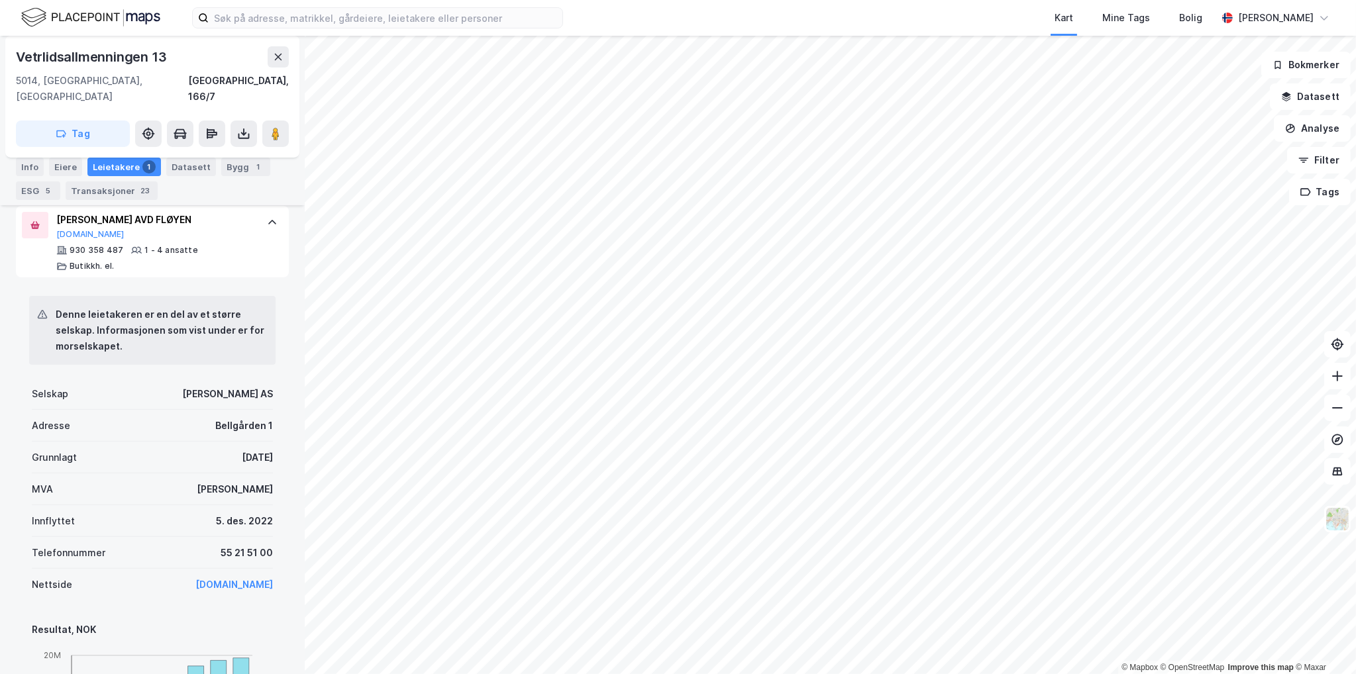
click at [226, 386] on div "[PERSON_NAME] AS" at bounding box center [227, 394] width 91 height 16
